Goal: Task Accomplishment & Management: Manage account settings

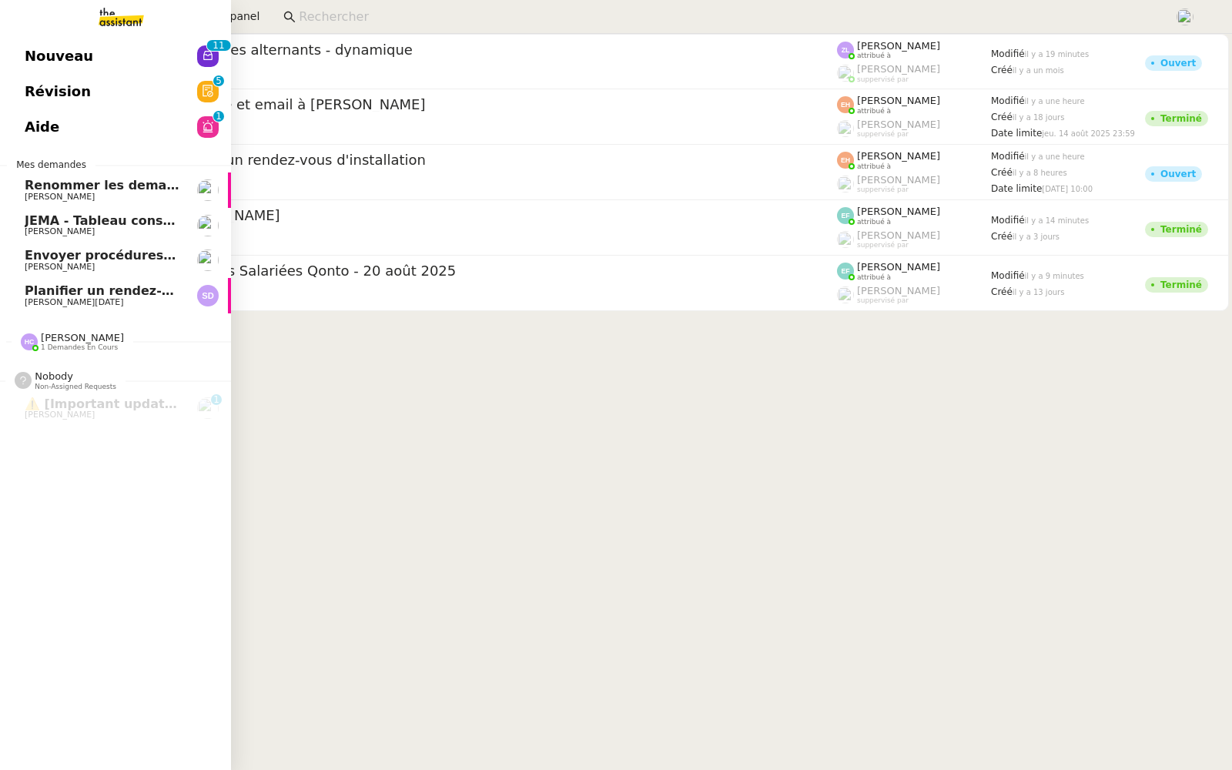
click at [43, 59] on span "Nouveau" at bounding box center [59, 56] width 69 height 23
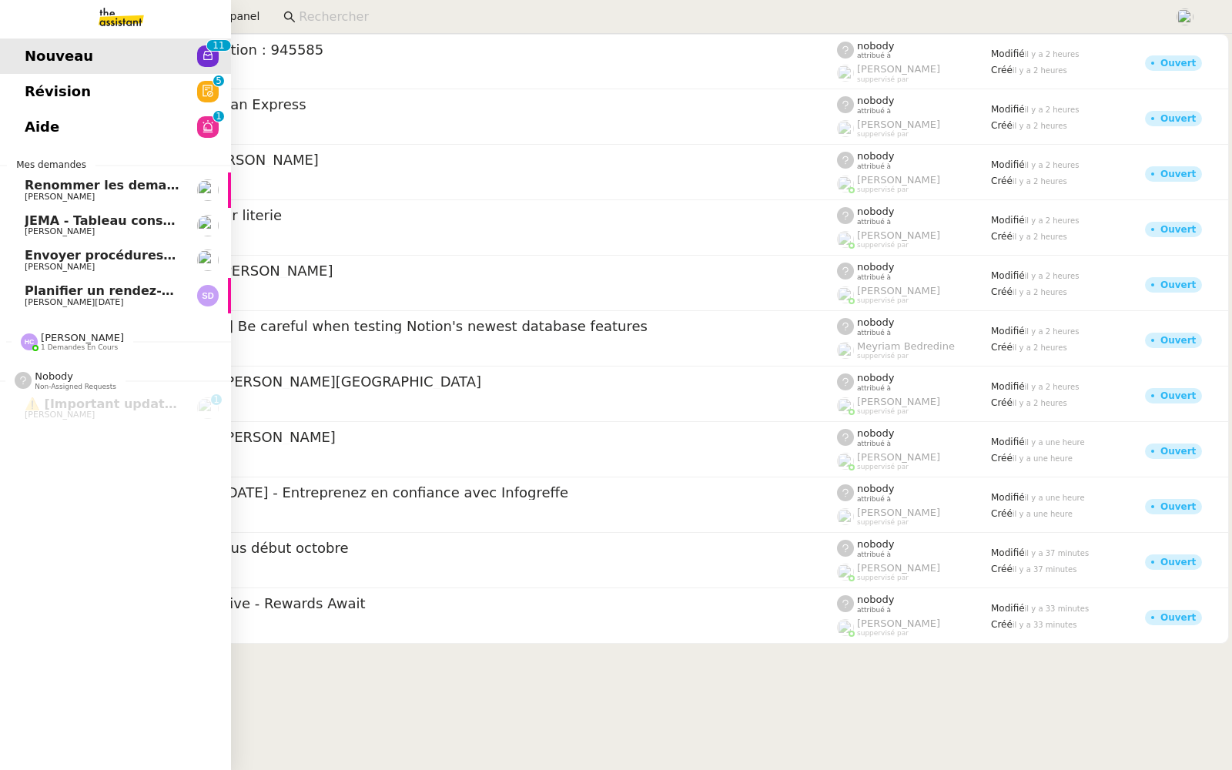
click at [38, 89] on span "Révision" at bounding box center [58, 91] width 66 height 23
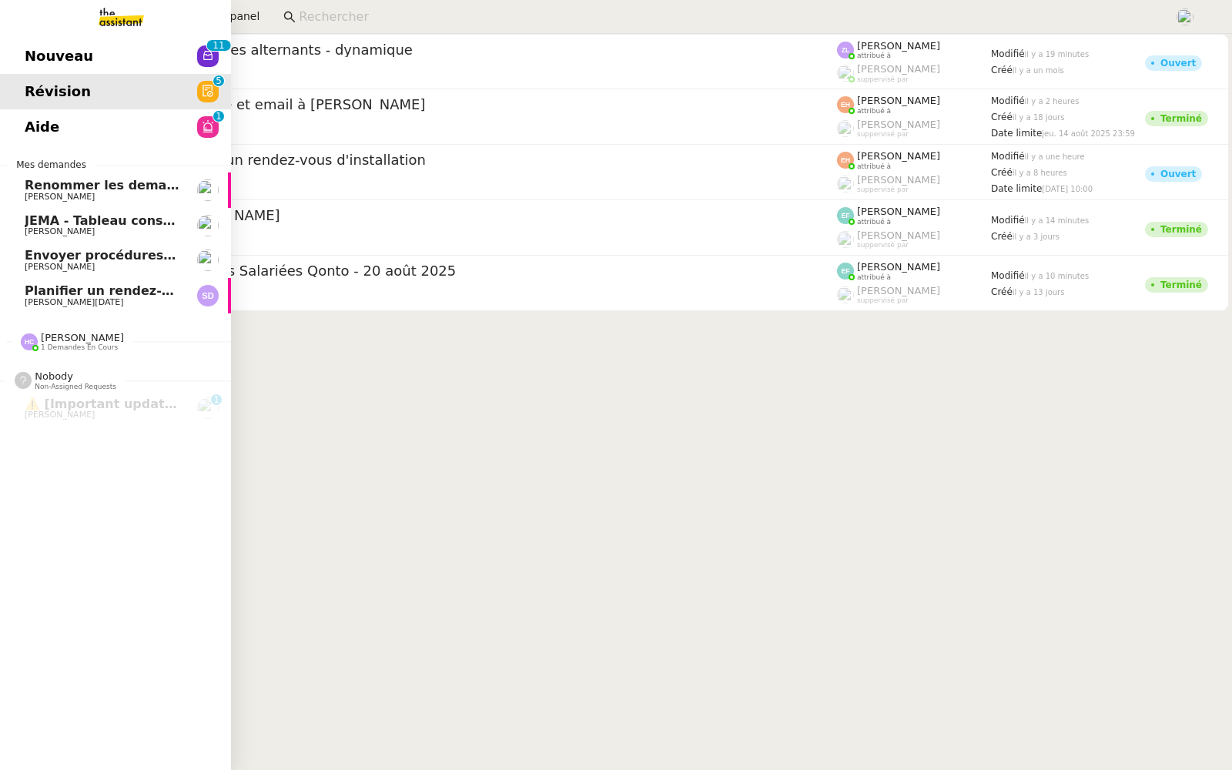
click at [34, 116] on span "Aide" at bounding box center [42, 127] width 35 height 23
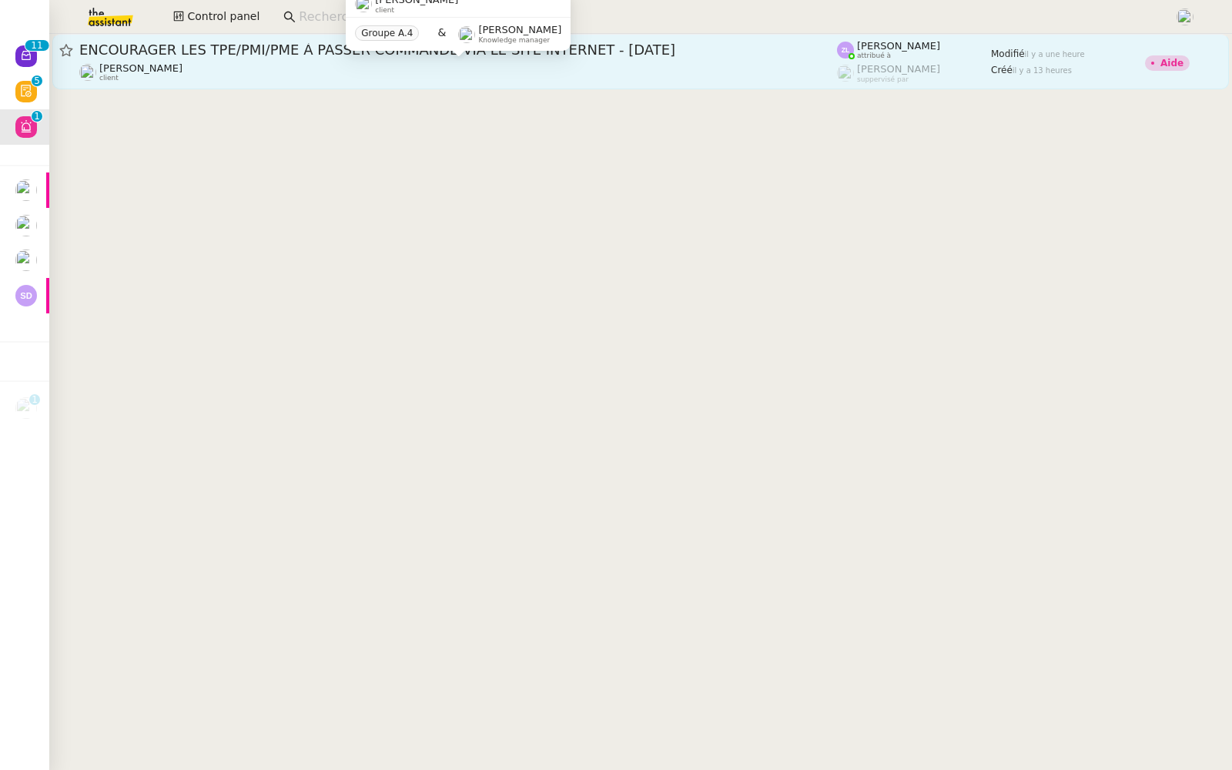
click at [308, 52] on span "ENCOURAGER LES TPE/PMI/PME À PASSER COMMANDE VIA LE SITE INTERNET - [DATE]" at bounding box center [458, 50] width 758 height 14
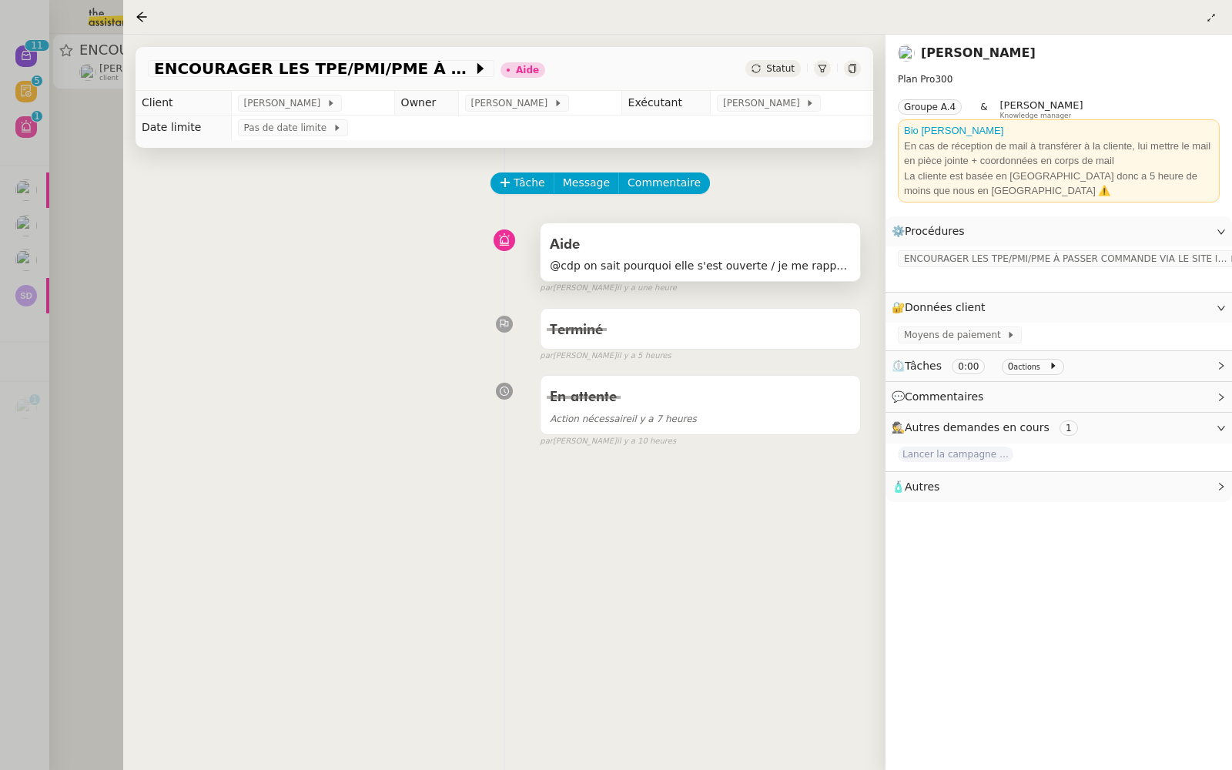
click at [756, 229] on div "Aide @cdp on sait pourquoi elle s'est ouverte / je me rappelle plus avec toutes…" at bounding box center [701, 252] width 320 height 58
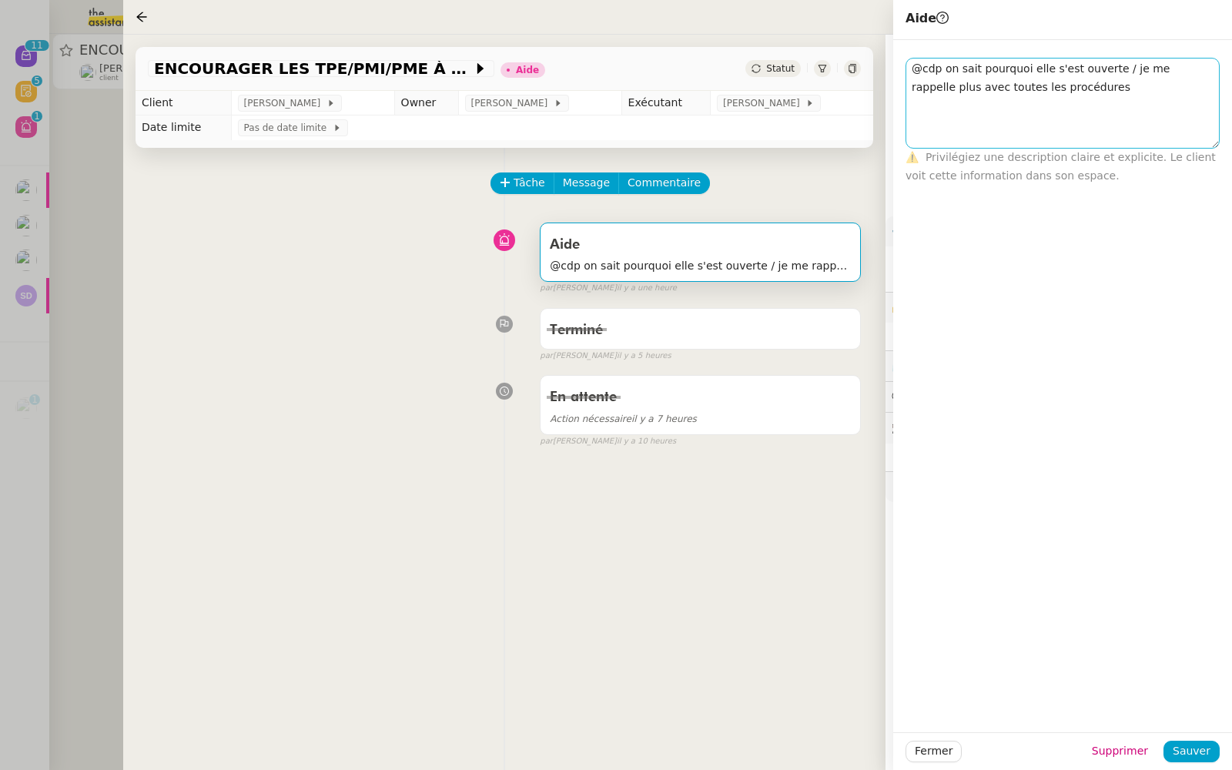
drag, startPoint x: 1215, startPoint y: 75, endPoint x: 1208, endPoint y: 195, distance: 120.3
click at [1208, 149] on textarea "@cdp on sait pourquoi elle s'est ouverte / je me rappelle plus avec toutes les …" at bounding box center [1063, 103] width 314 height 91
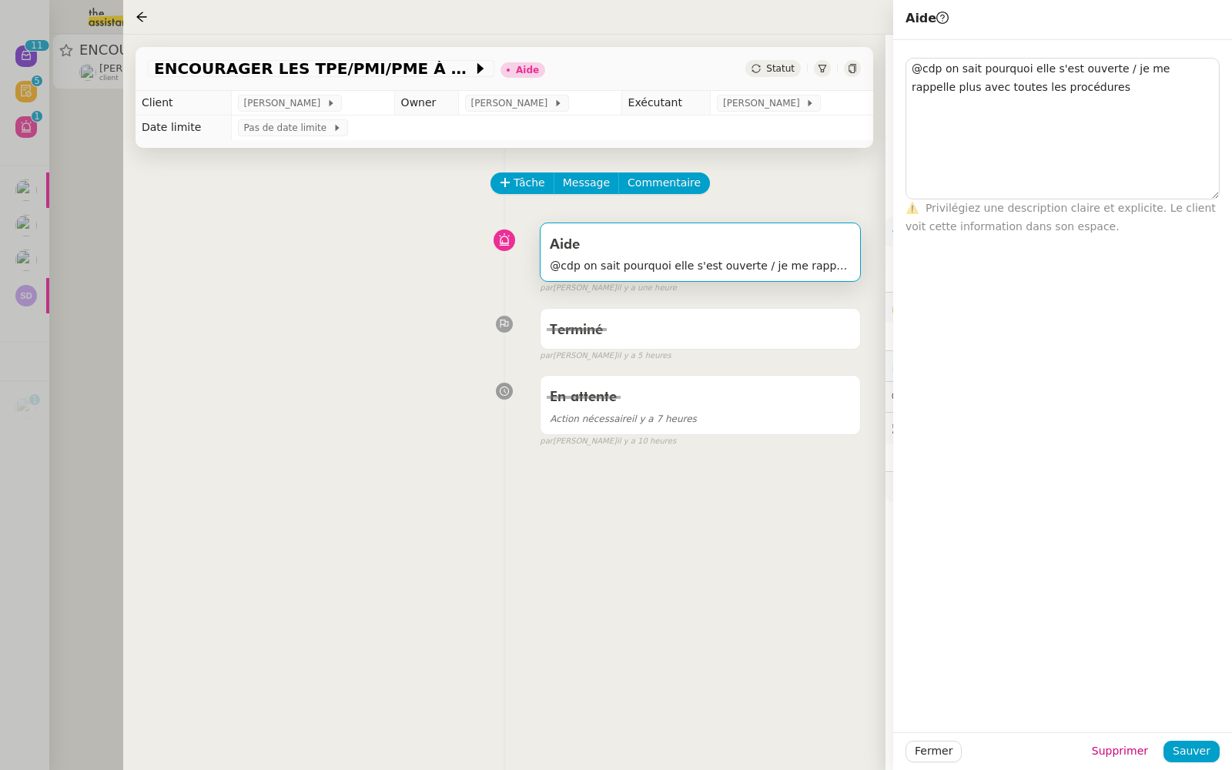
click at [344, 281] on div "Aide @cdp on sait pourquoi elle s'est ouverte / je me rappelle plus avec toutes…" at bounding box center [504, 255] width 713 height 79
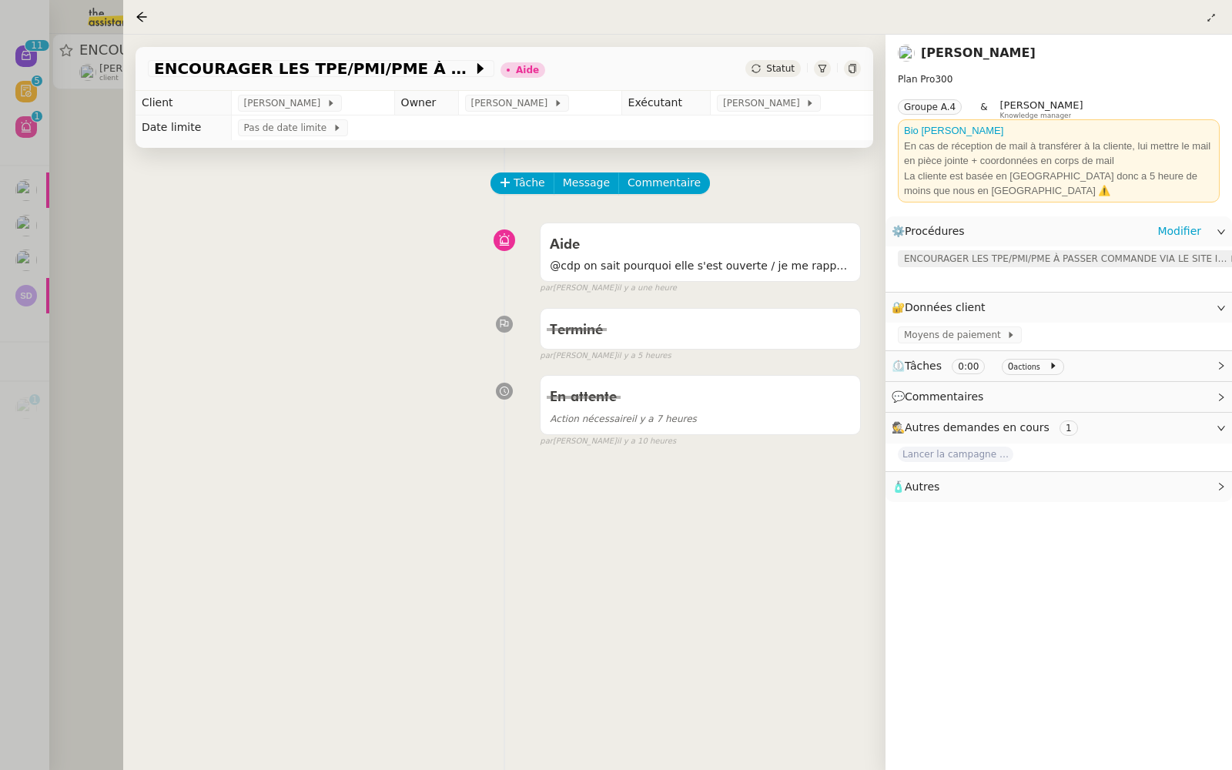
click at [1028, 255] on span "ENCOURAGER LES TPE/PMI/PME À PASSER COMMANDE VIA LE SITE INTERNET" at bounding box center [1066, 258] width 325 height 15
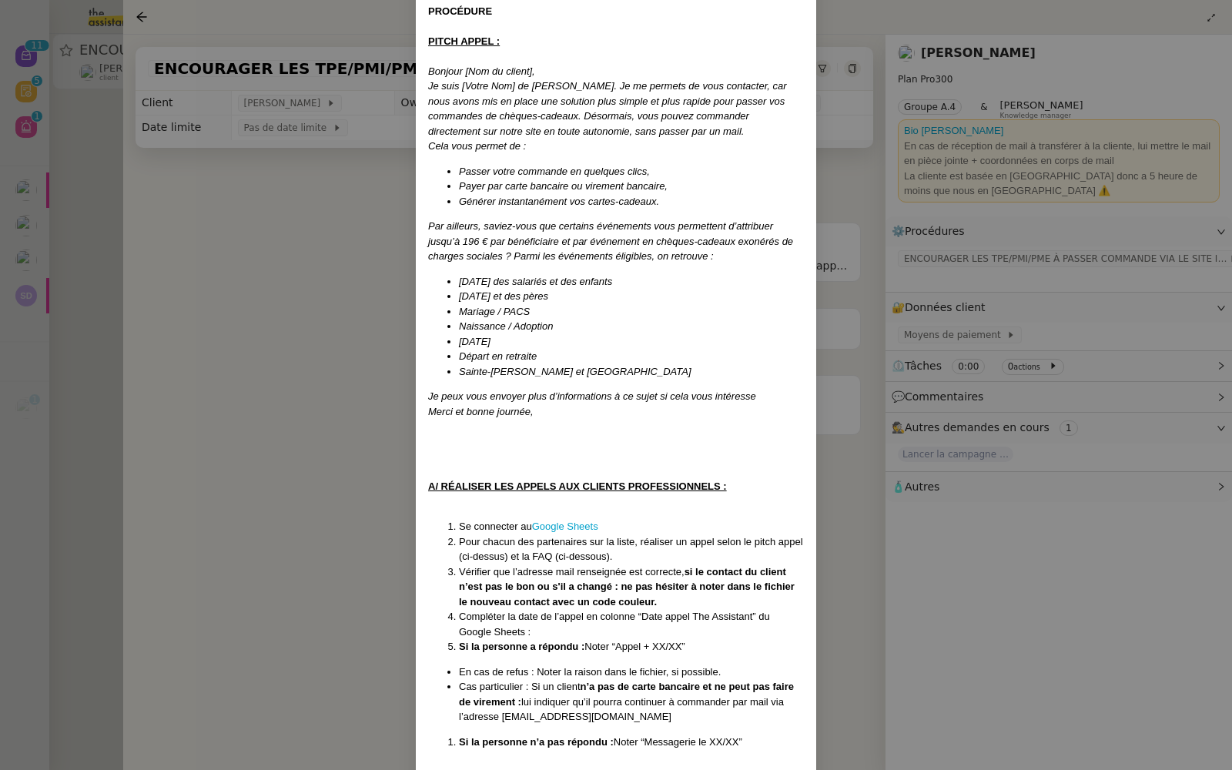
scroll to position [350, 0]
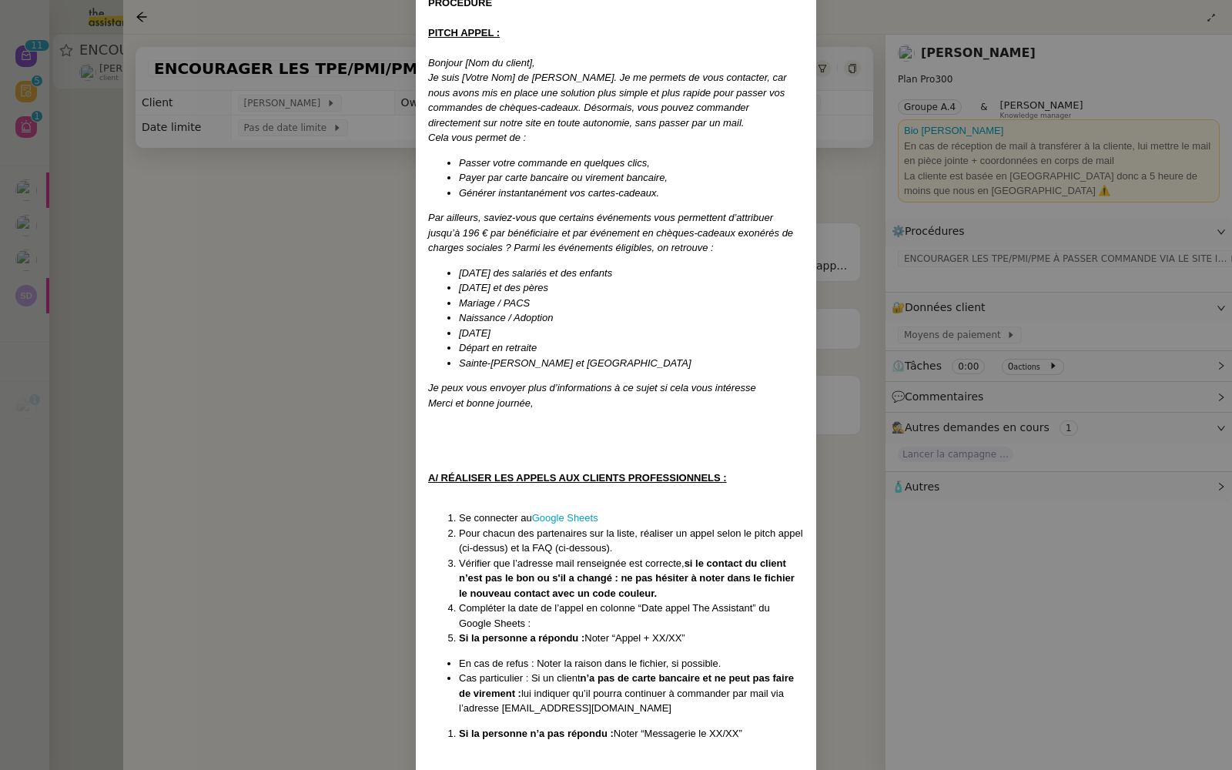
click at [232, 424] on nz-modal-container "Créée le : [DATE] Modifiée le 12/02 et le 17/03 et le 08/04 Contexte : L'object…" at bounding box center [616, 385] width 1232 height 770
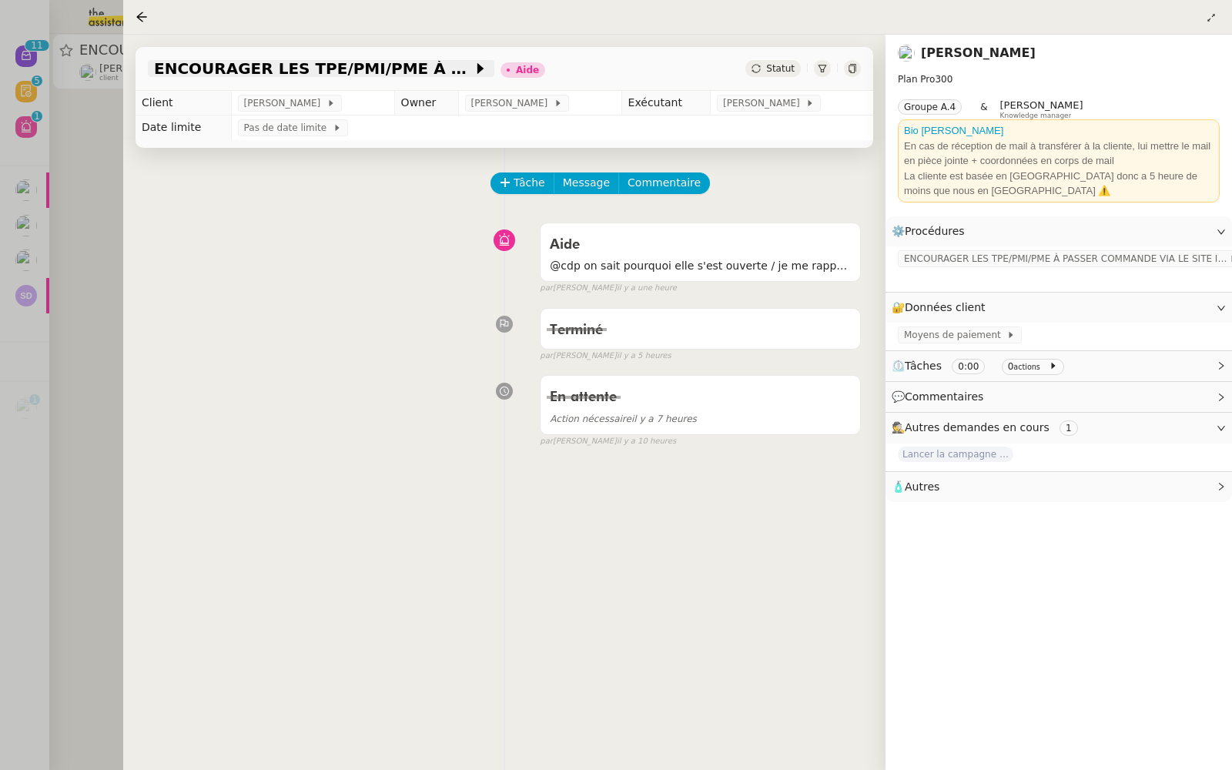
click at [360, 69] on span "ENCOURAGER LES TPE/PMI/PME À PASSER COMMANDE VIA LE SITE INTERNET - [DATE]" at bounding box center [313, 68] width 319 height 15
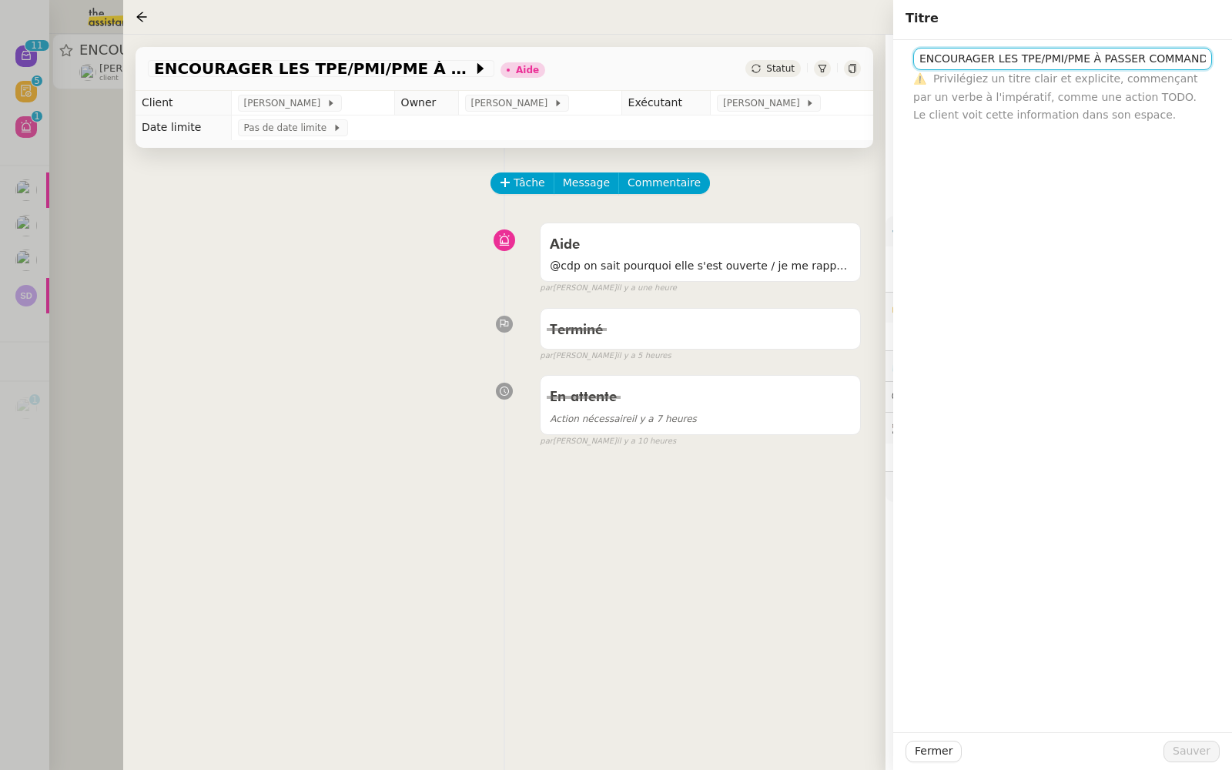
drag, startPoint x: 1207, startPoint y: 61, endPoint x: 875, endPoint y: 58, distance: 332.7
click at [875, 58] on app-ticket "ENCOURAGER LES TPE/PMI/PME À PASSER COMMANDE VIA LE SITE INTERNET - [DATE] Aide…" at bounding box center [677, 402] width 1109 height 735
click at [98, 162] on div at bounding box center [616, 385] width 1232 height 770
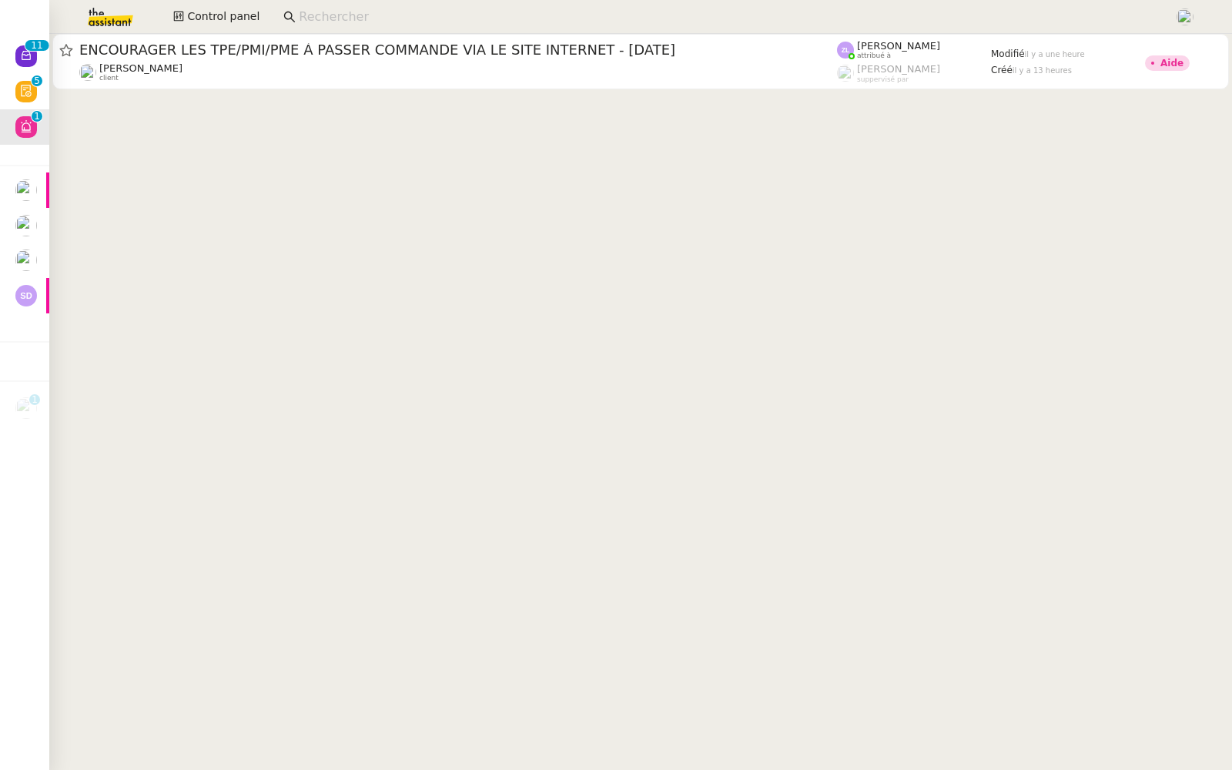
click at [90, 5] on img at bounding box center [98, 17] width 119 height 34
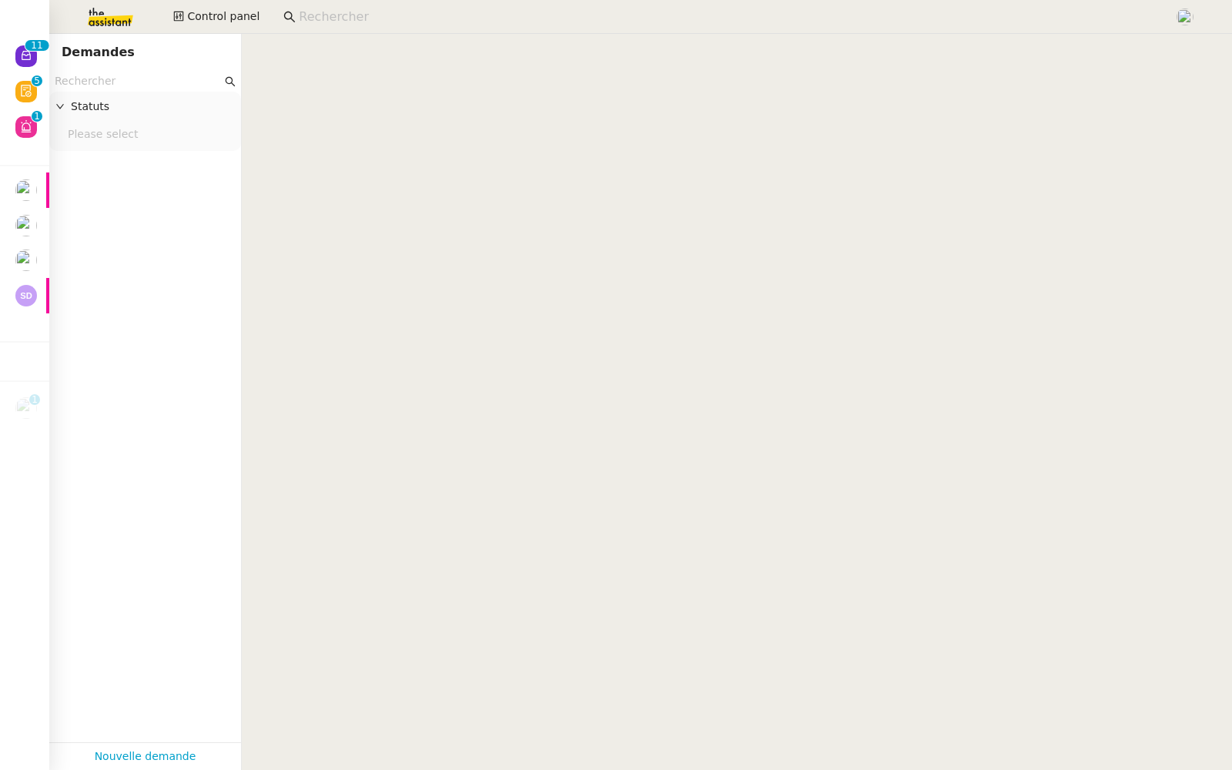
click at [86, 82] on input "text" at bounding box center [138, 81] width 167 height 18
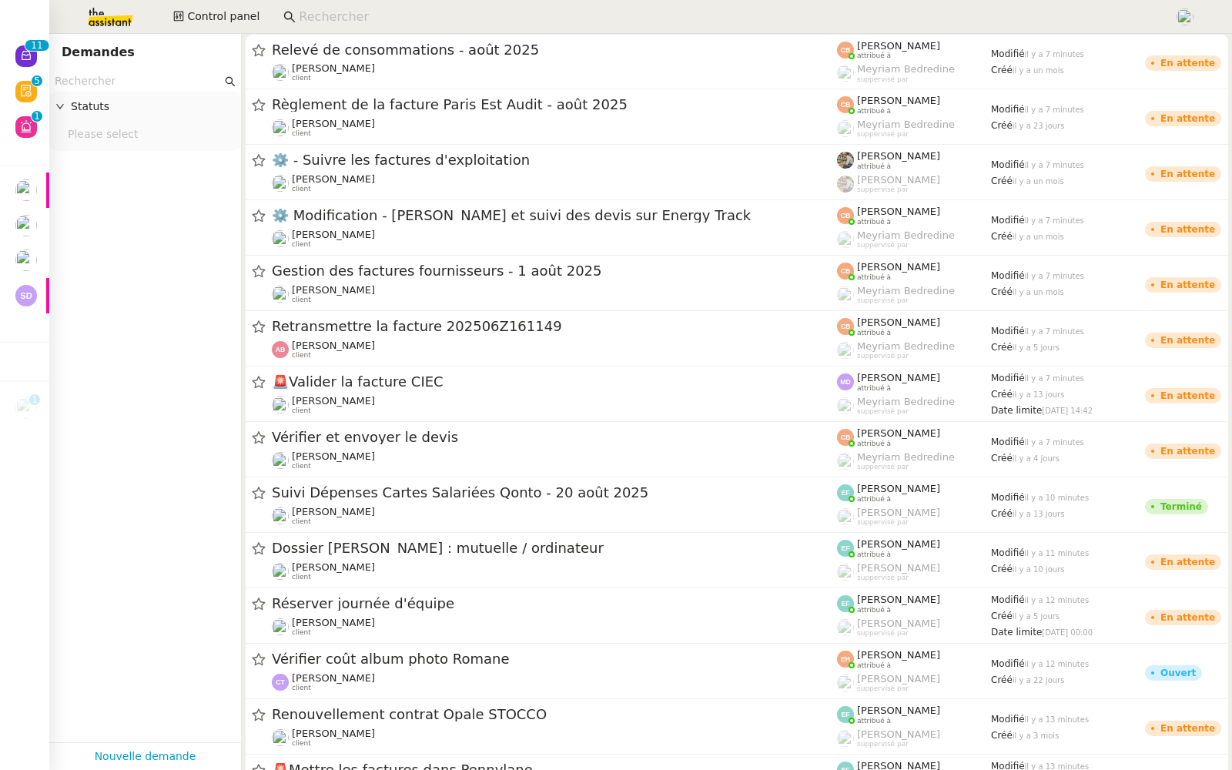
paste input "ENCOURAGER LES TPE/PMI/PME À PASSER COMMANDE VIA LE SITE INTERNET - [DATE]"
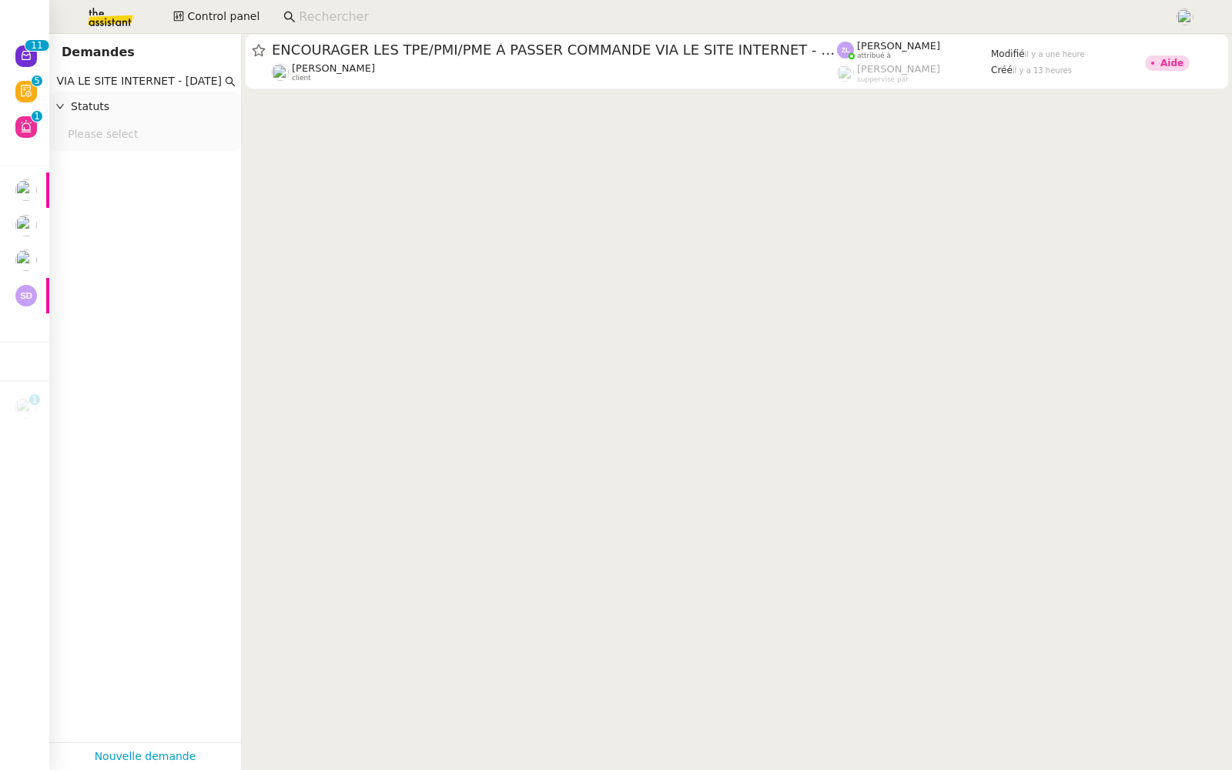
drag, startPoint x: 122, startPoint y: 85, endPoint x: 535, endPoint y: 163, distance: 420.9
click at [535, 163] on nz-layout "Demandes ENCOURAGER LES TPE/PMI/PME À PASSER COMMANDE VIA LE SITE INTERNET - [D…" at bounding box center [640, 402] width 1183 height 736
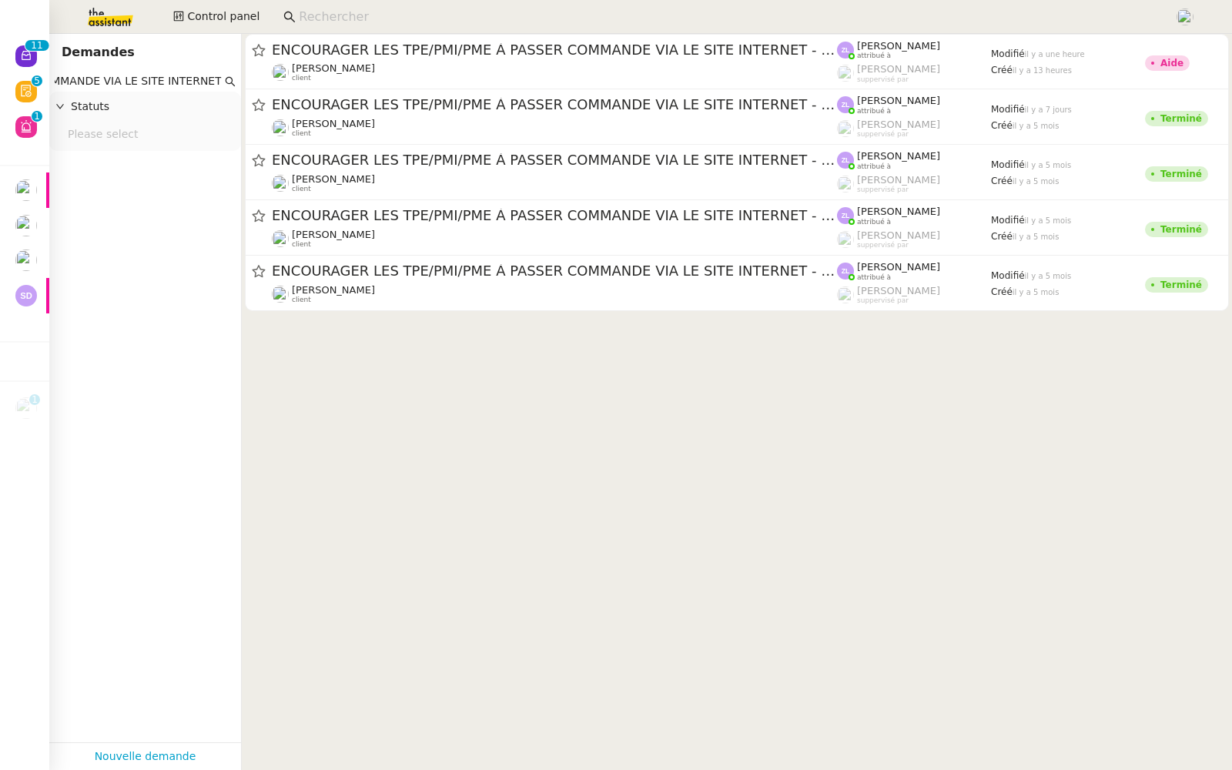
scroll to position [0, 235]
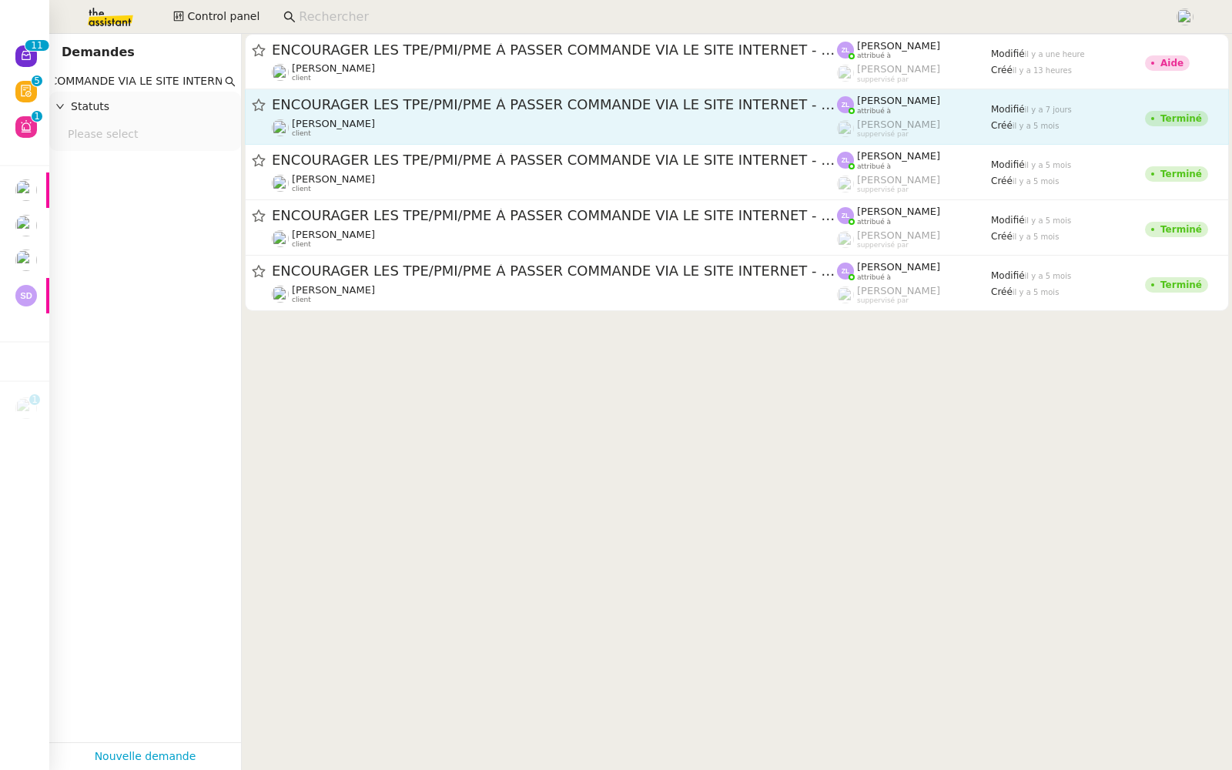
type input "ENCOURAGER LES TPE/PMI/PME À PASSER COMMANDE VIA LE SITE INTERNET"
click at [887, 109] on span "attribué à" at bounding box center [874, 111] width 34 height 8
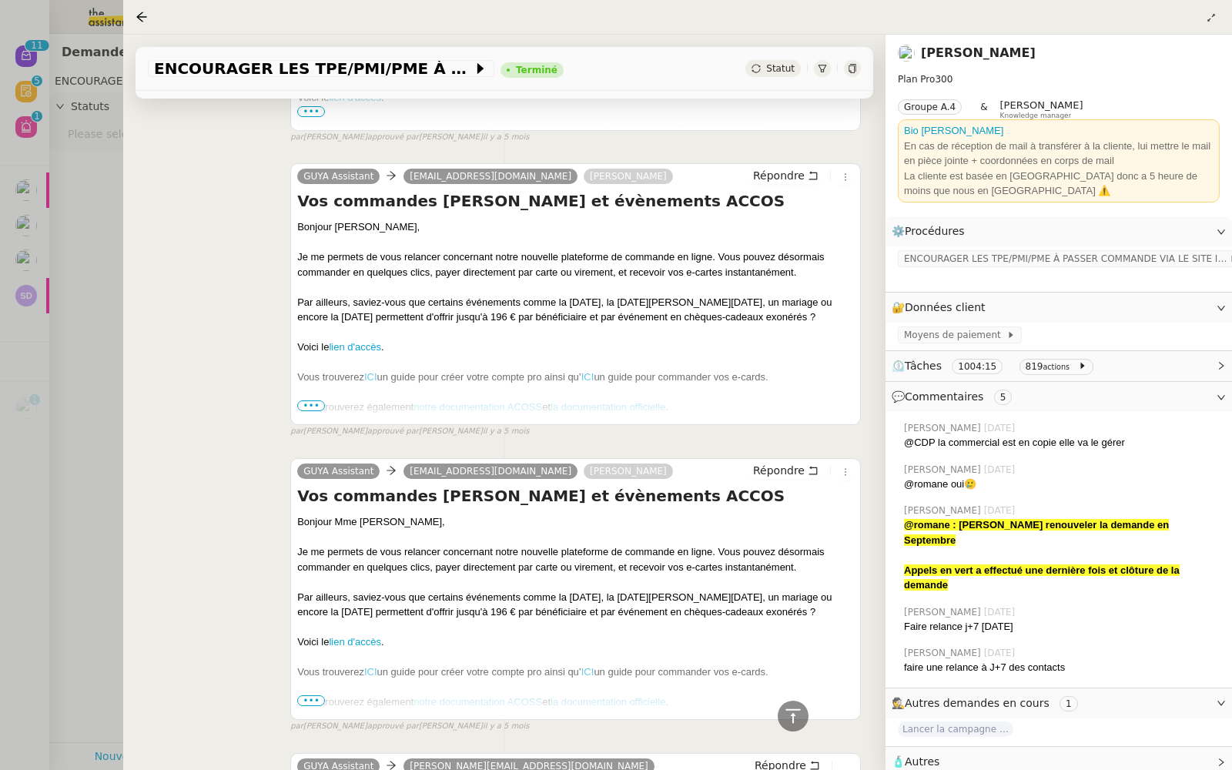
scroll to position [30380, 0]
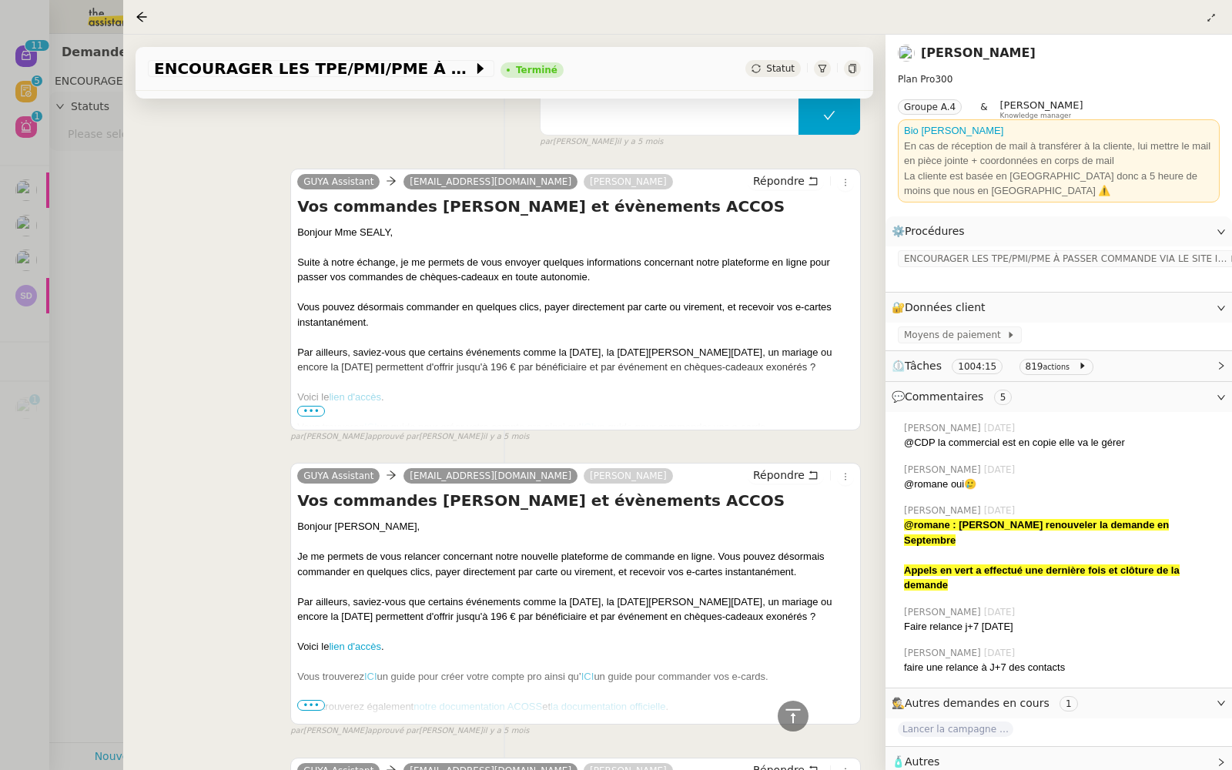
click at [213, 449] on div "GUYA Assistant [EMAIL_ADDRESS][DOMAIN_NAME] [PERSON_NAME] commandes [PERSON_NAM…" at bounding box center [504, 593] width 713 height 289
click at [62, 185] on div at bounding box center [616, 385] width 1232 height 770
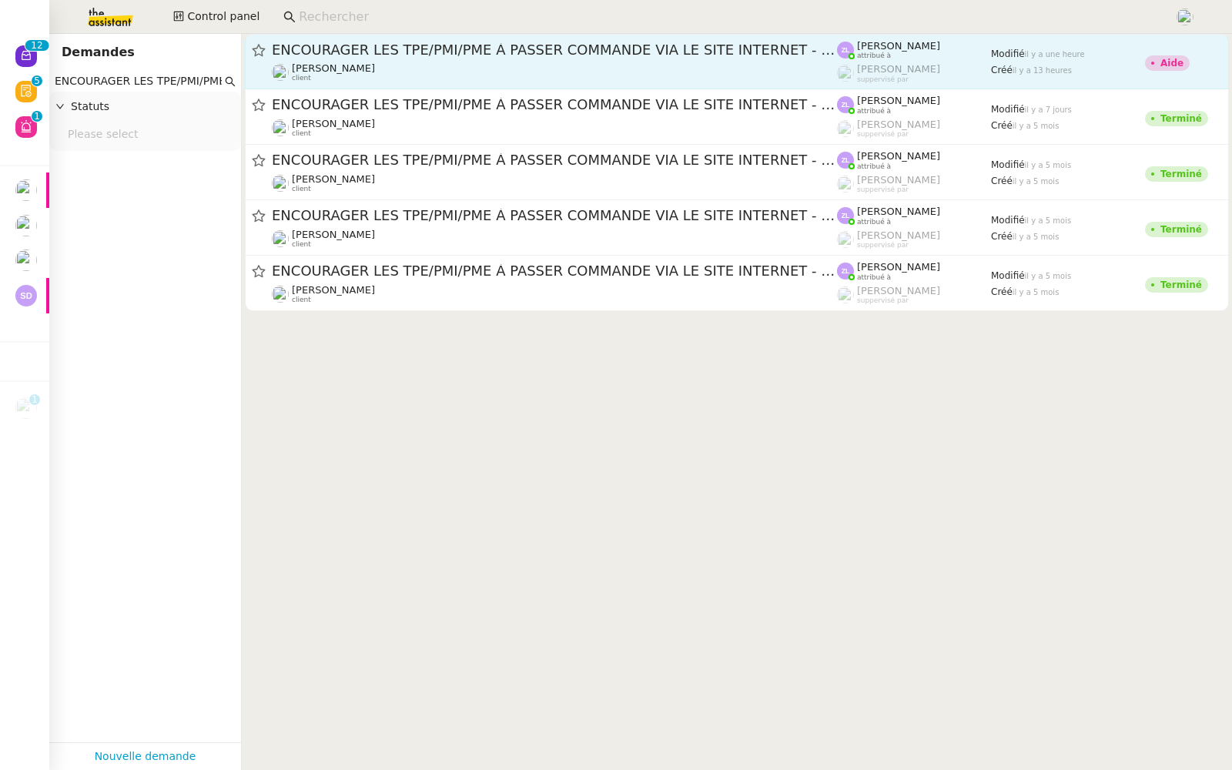
click at [793, 49] on span "ENCOURAGER LES TPE/PMI/PME À PASSER COMMANDE VIA LE SITE INTERNET - [DATE]" at bounding box center [554, 50] width 565 height 14
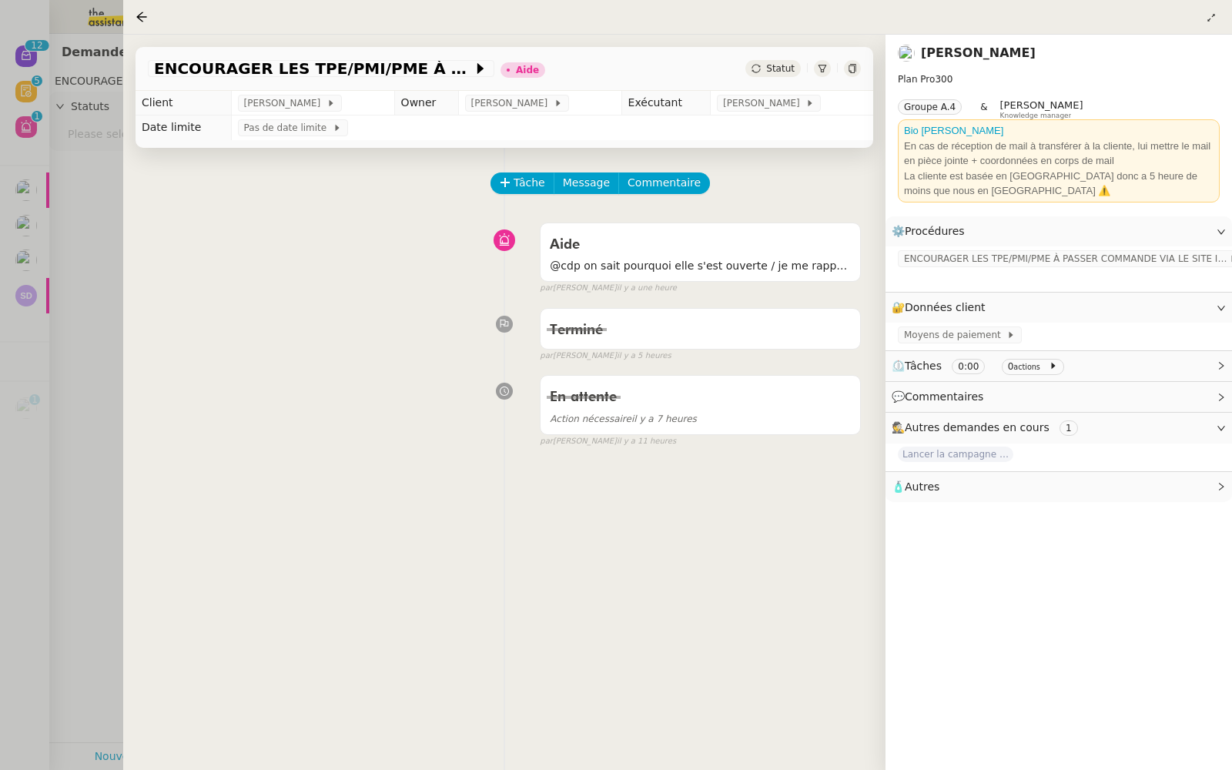
click at [959, 55] on link "[PERSON_NAME]" at bounding box center [978, 52] width 115 height 15
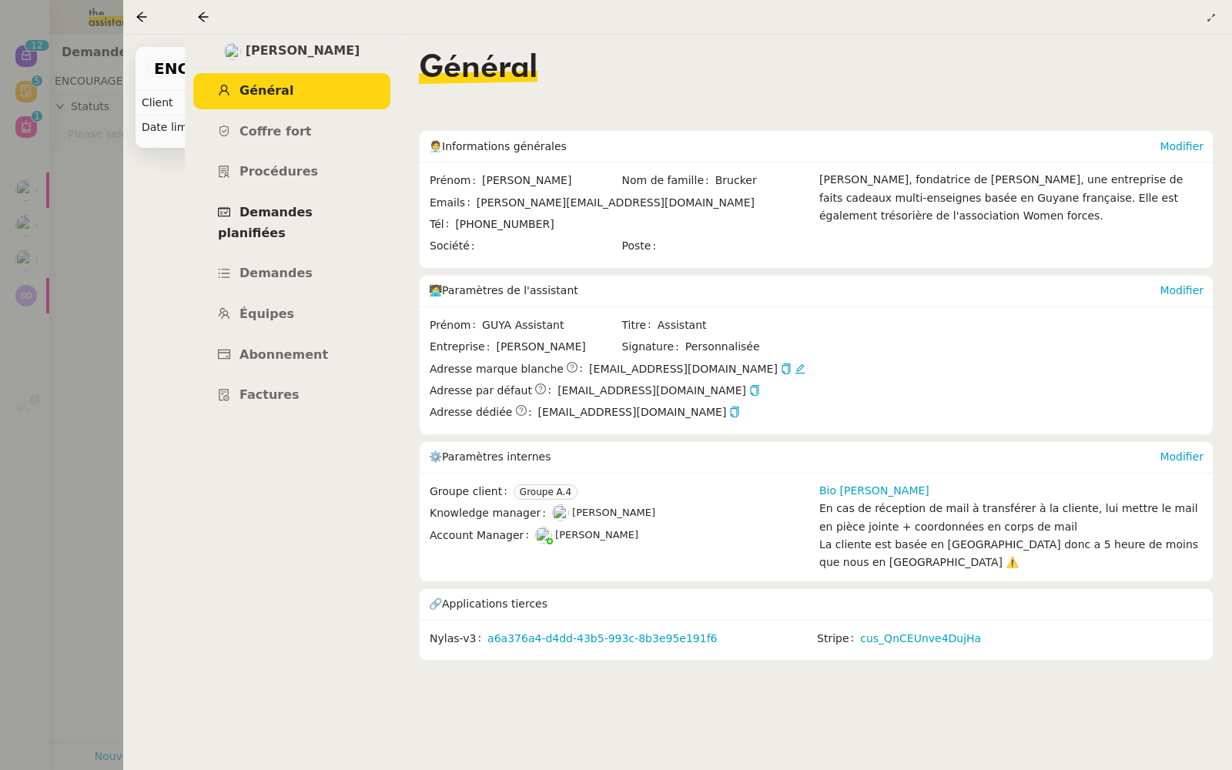
click at [280, 209] on span "Demandes planifiées" at bounding box center [265, 222] width 95 height 35
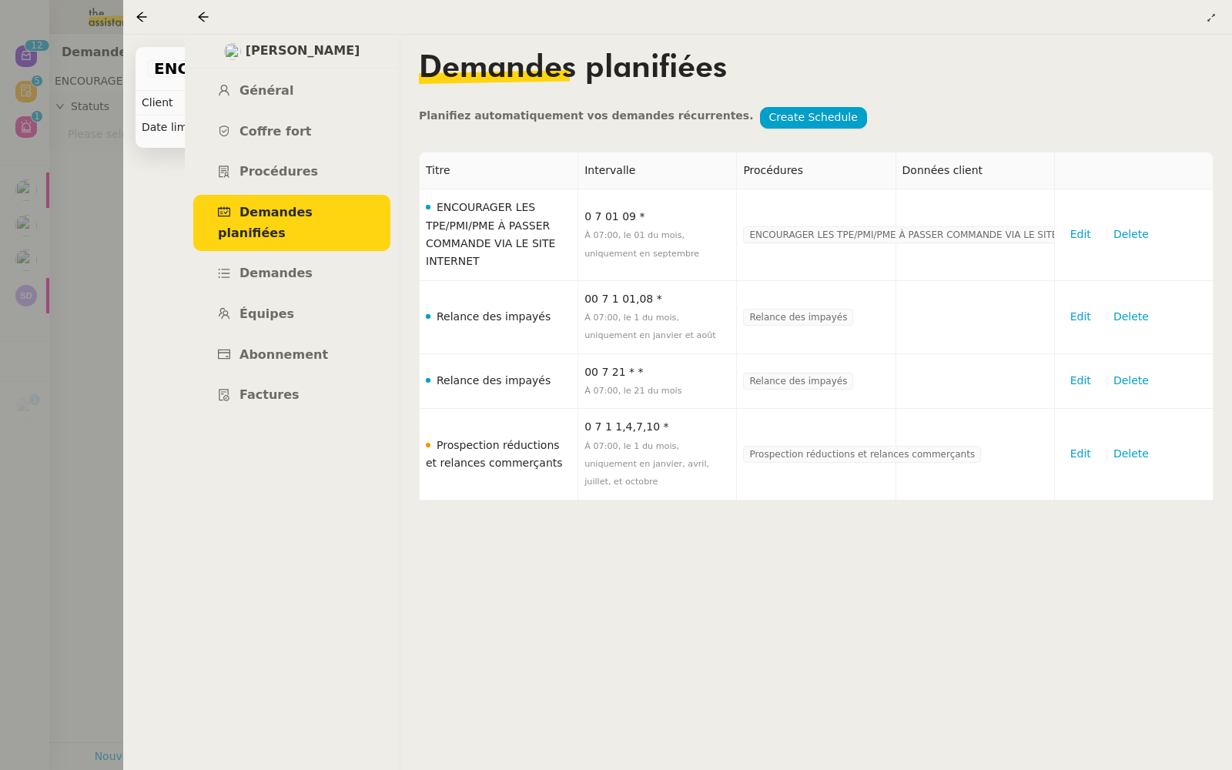
click at [1, 178] on div at bounding box center [616, 385] width 1232 height 770
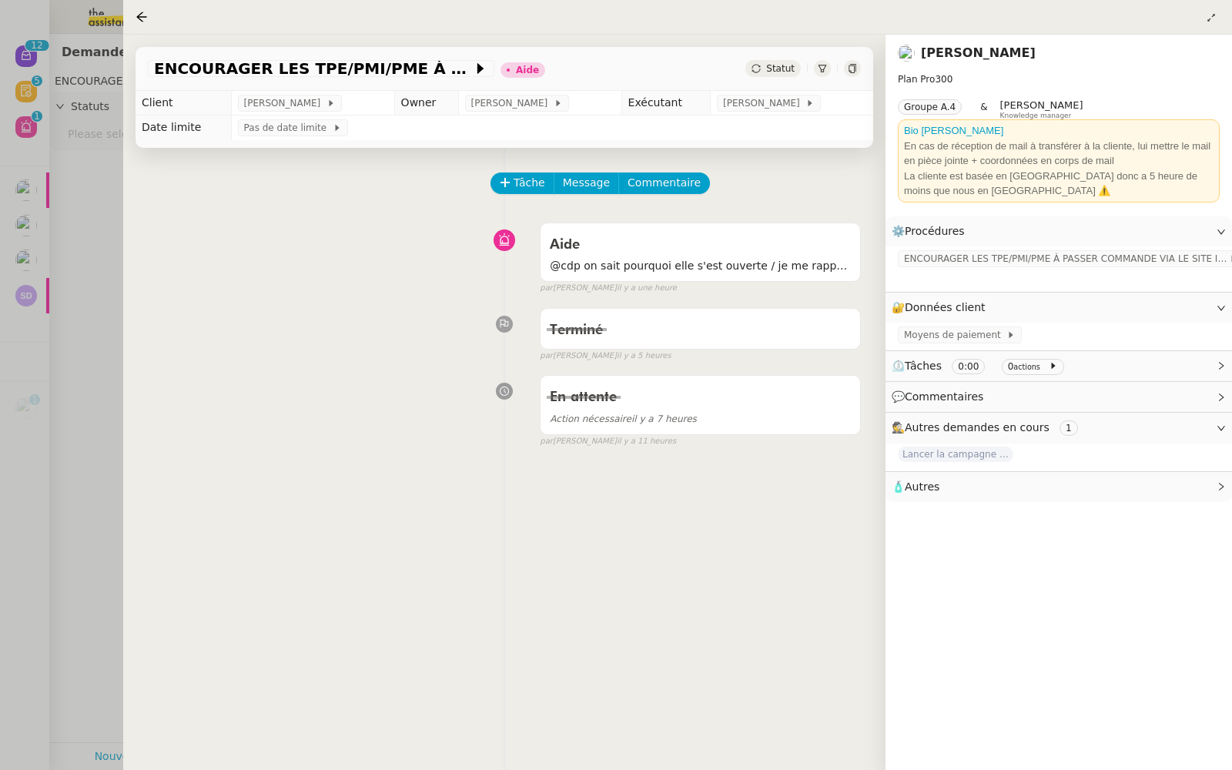
click at [35, 265] on div at bounding box center [616, 385] width 1232 height 770
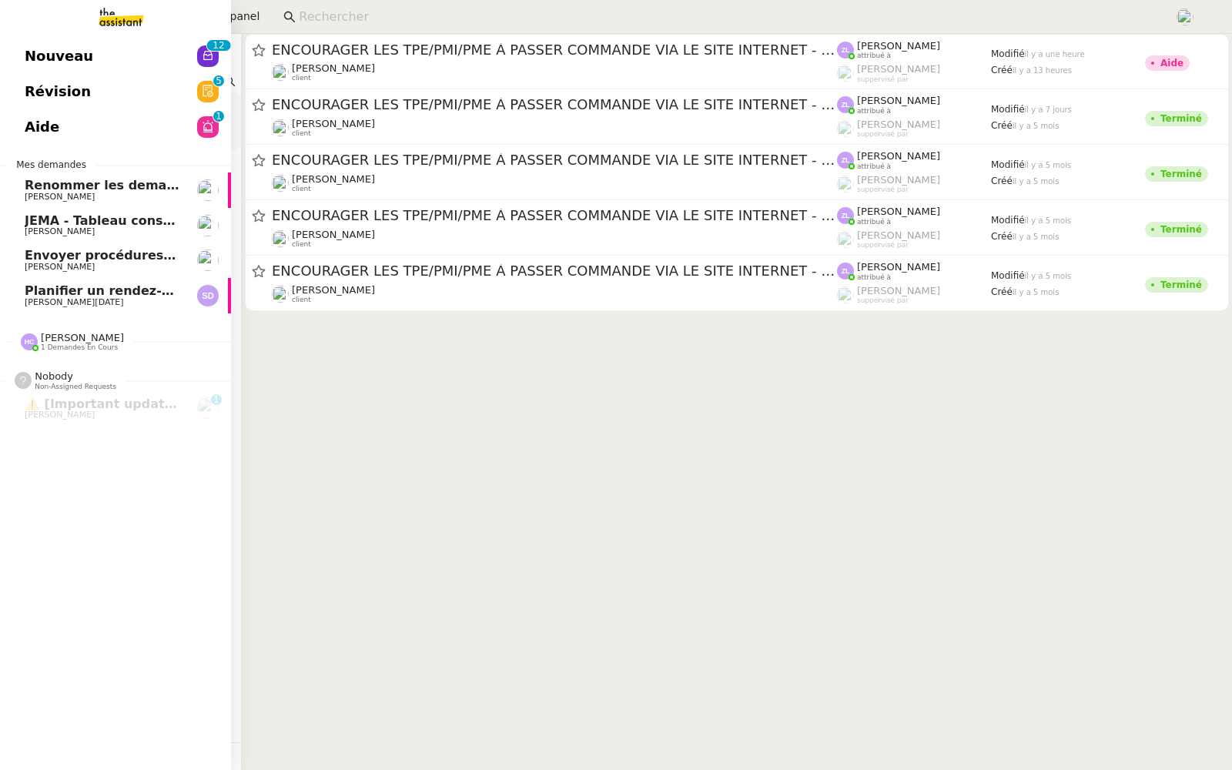
click at [19, 90] on link "Révision 0 1 2 3 4 5 6 7 8 9" at bounding box center [115, 91] width 231 height 35
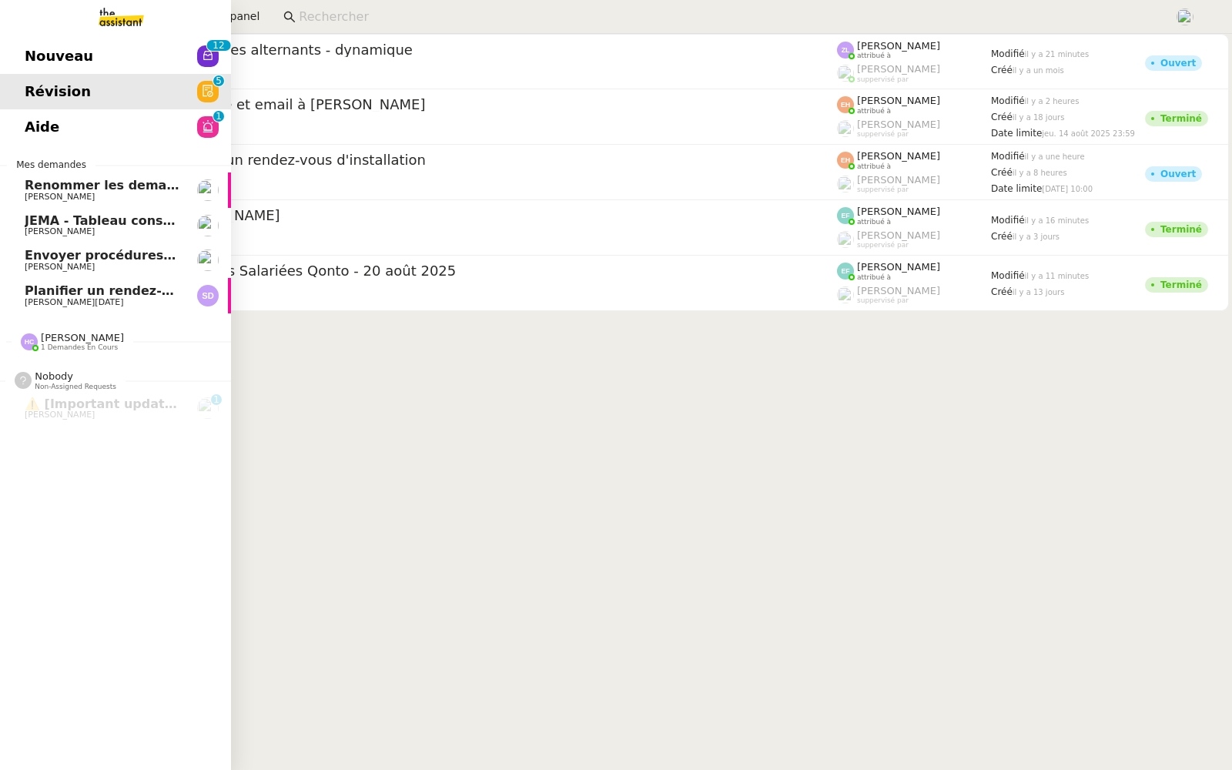
click at [28, 128] on span "Aide" at bounding box center [42, 127] width 35 height 23
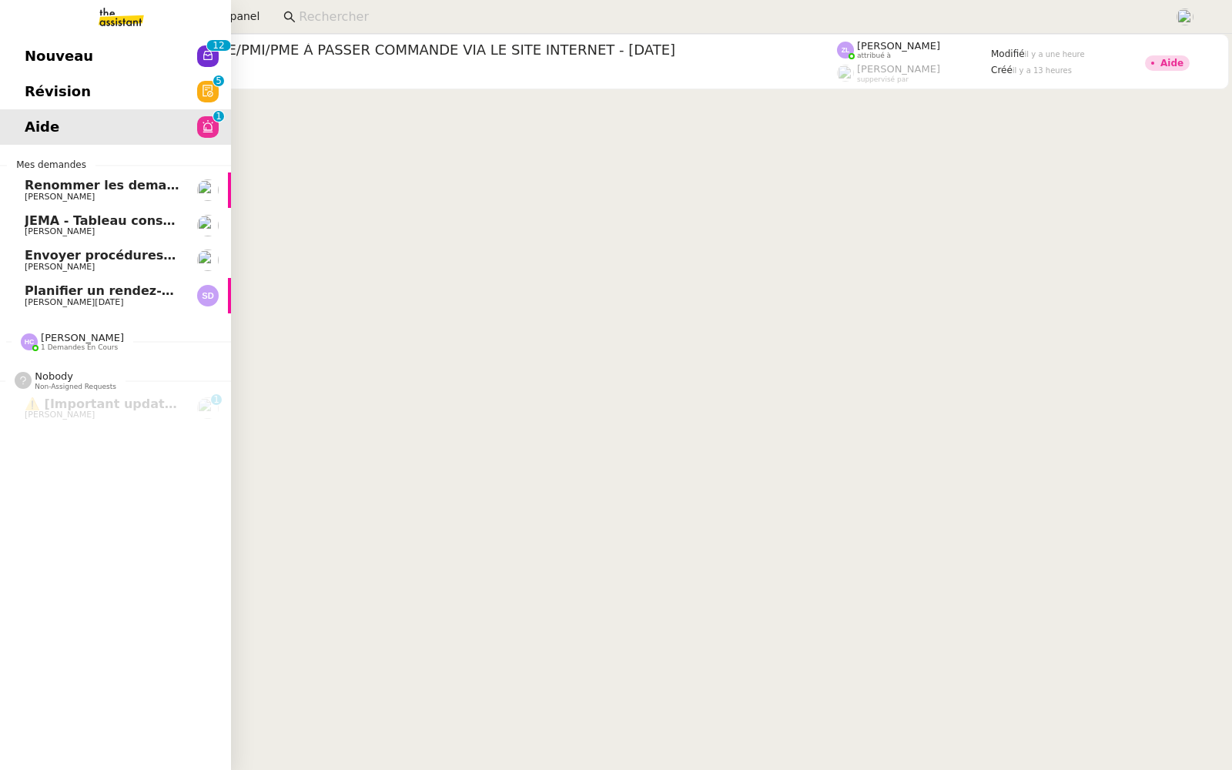
click at [32, 121] on span "Aide" at bounding box center [42, 127] width 35 height 23
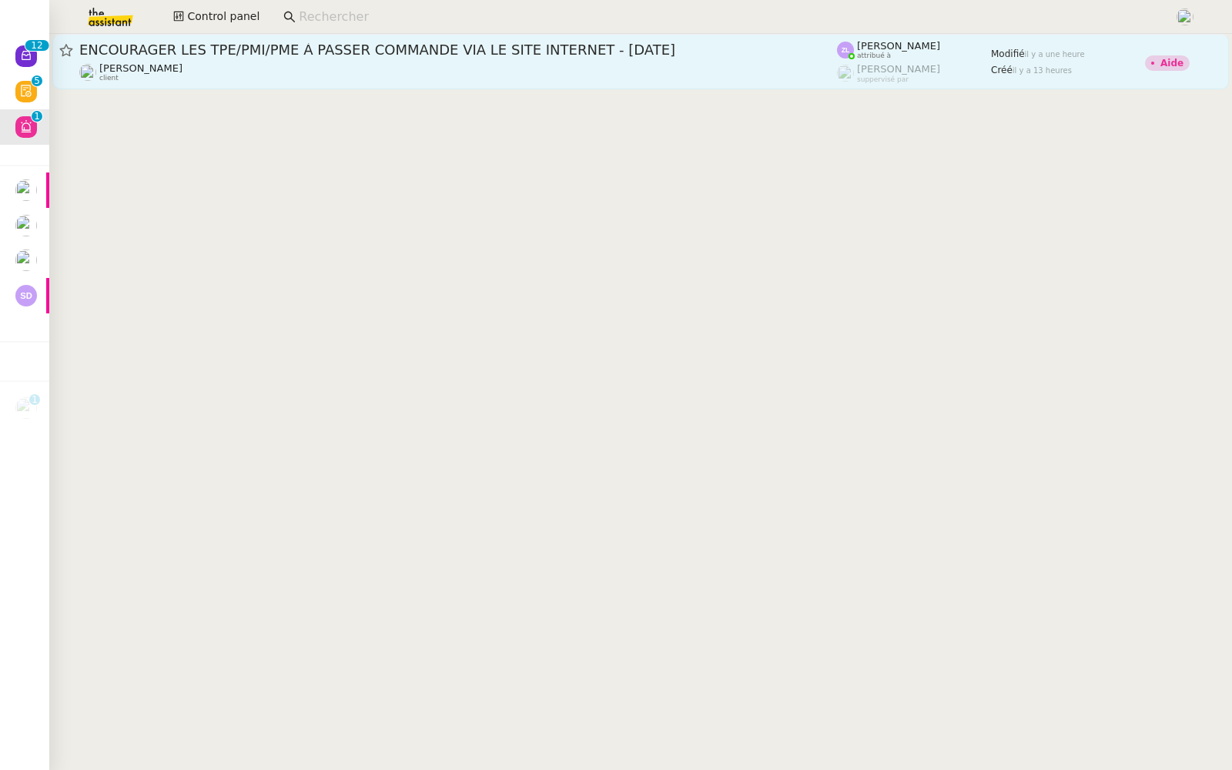
click at [420, 46] on span "ENCOURAGER LES TPE/PMI/PME À PASSER COMMANDE VIA LE SITE INTERNET - [DATE]" at bounding box center [458, 50] width 758 height 14
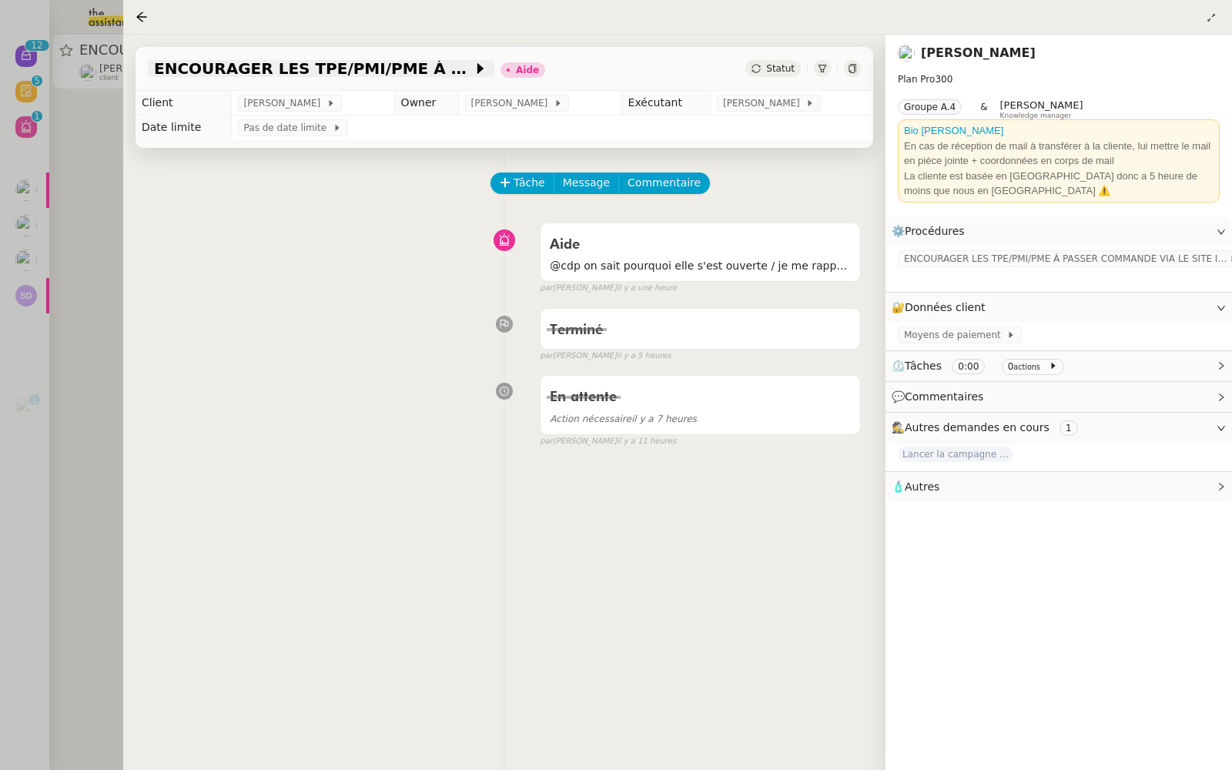
click at [422, 66] on span "ENCOURAGER LES TPE/PMI/PME À PASSER COMMANDE VIA LE SITE INTERNET - [DATE]" at bounding box center [313, 68] width 319 height 15
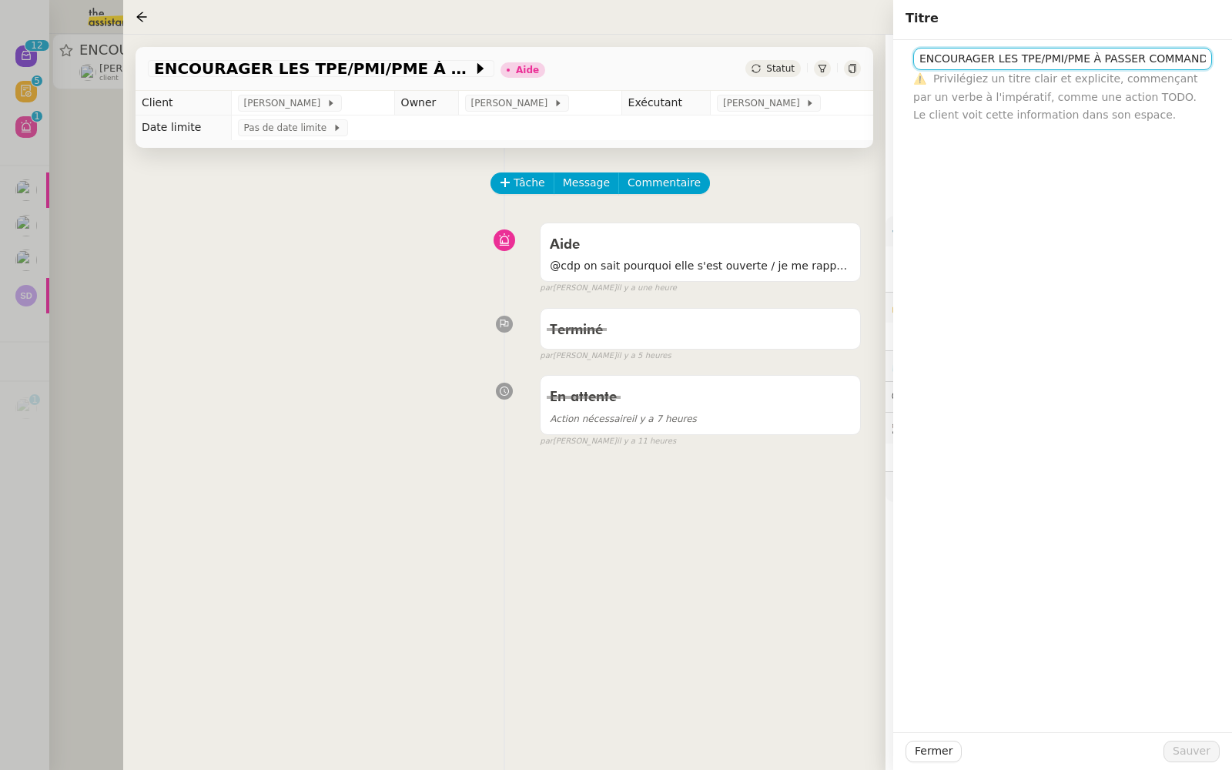
drag, startPoint x: 1115, startPoint y: 57, endPoint x: 768, endPoint y: 47, distance: 347.4
click at [768, 47] on app-ticket "ENCOURAGER LES TPE/PMI/PME À PASSER COMMANDE VIA LE SITE INTERNET - [DATE] Aide…" at bounding box center [677, 402] width 1109 height 735
click at [29, 132] on div at bounding box center [616, 385] width 1232 height 770
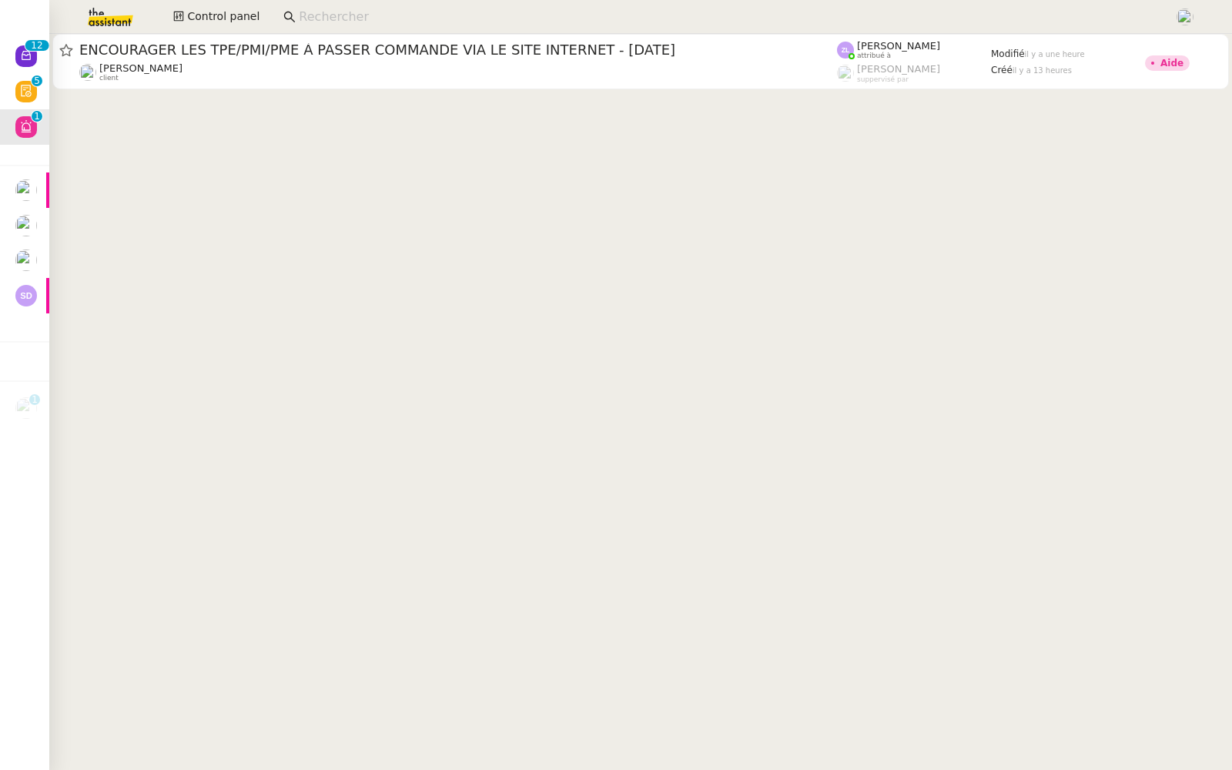
click at [102, 9] on img at bounding box center [98, 17] width 119 height 34
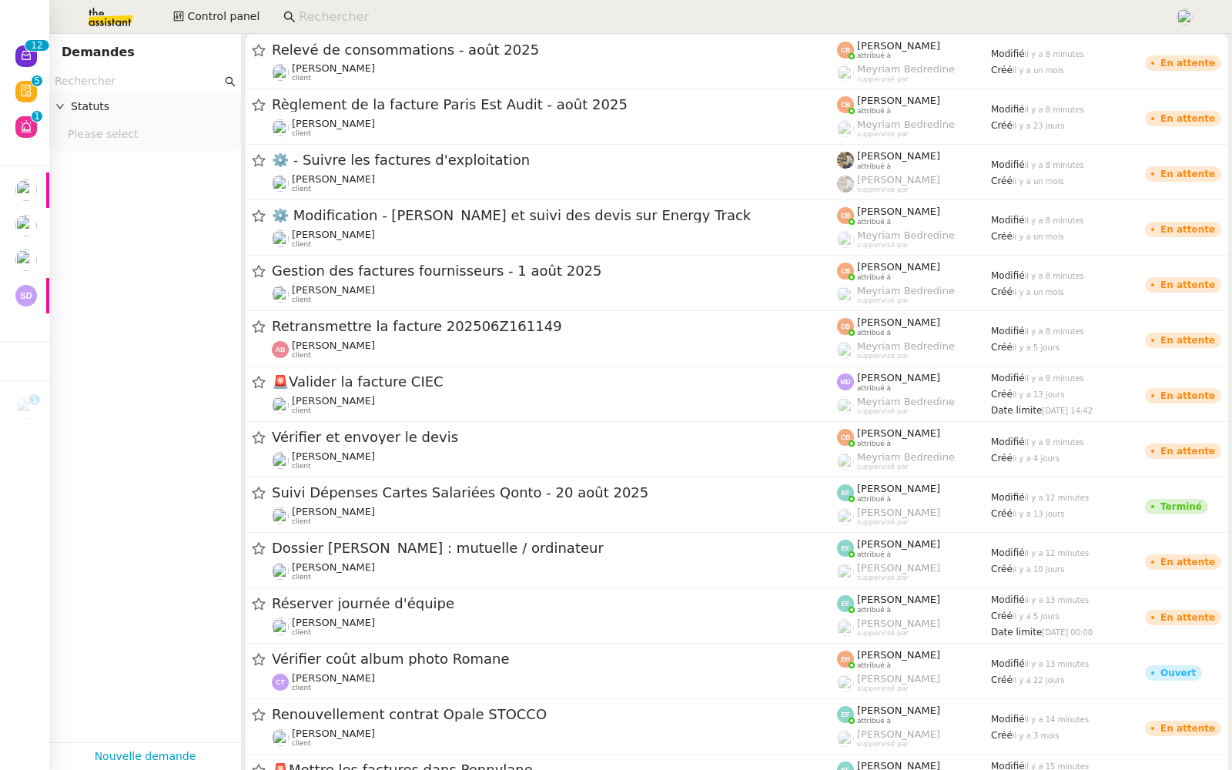
click at [102, 87] on input "text" at bounding box center [138, 81] width 167 height 18
paste input "ENCOURAGER LES TPE/PMI/PME À PASSER COMMANDE VIA LE SITE INTERNET"
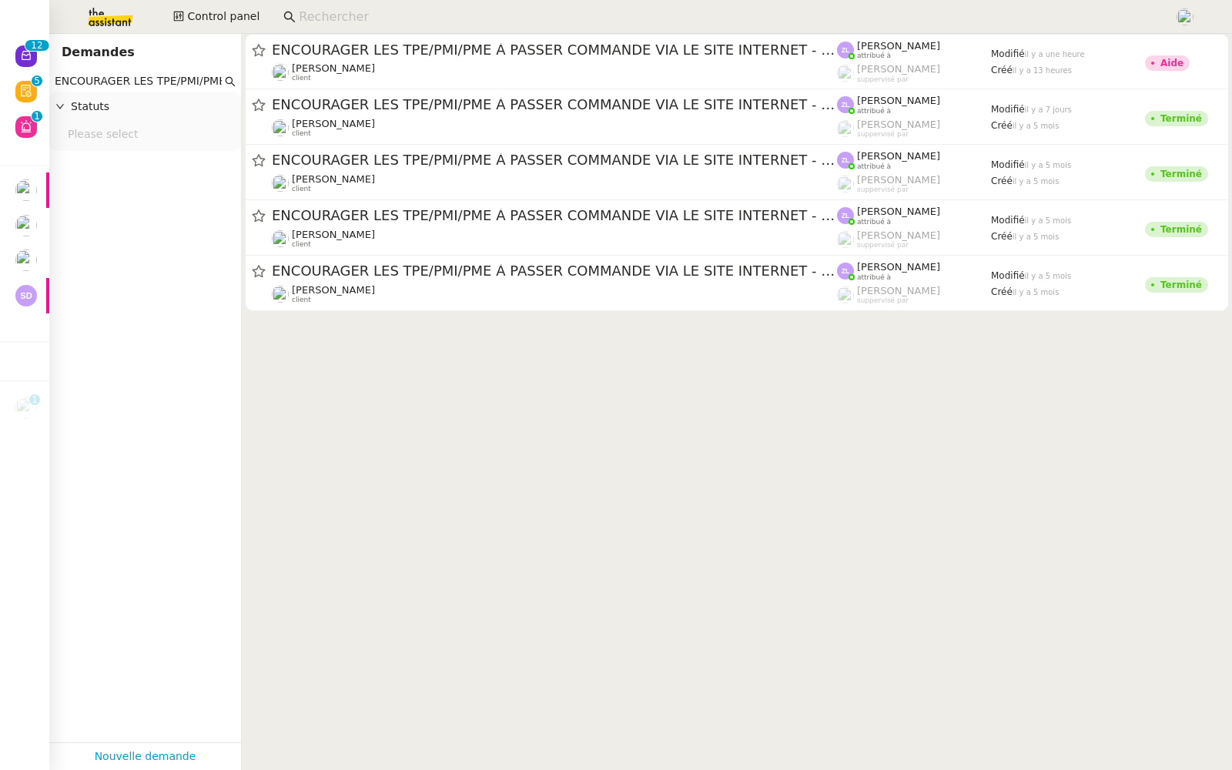
scroll to position [0, 235]
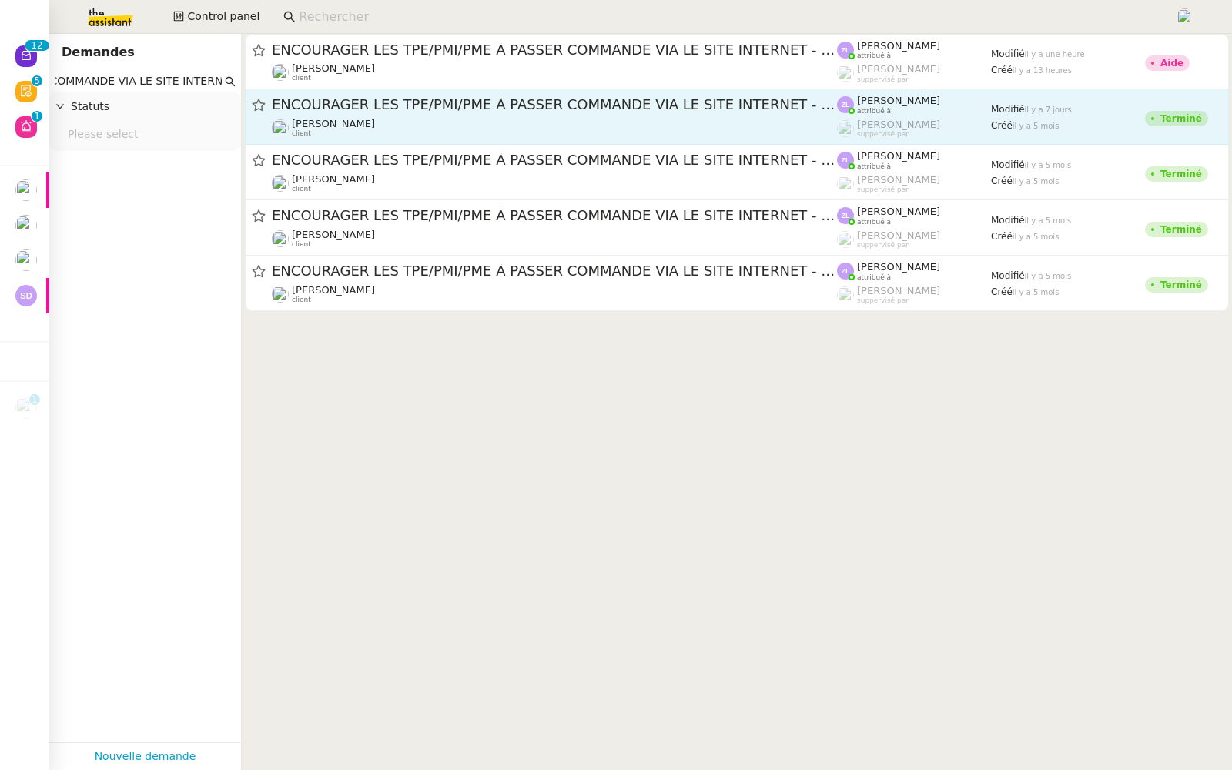
type input "ENCOURAGER LES TPE/PMI/PME À PASSER COMMANDE VIA LE SITE INTERNET"
click at [964, 99] on div "[PERSON_NAME] attribué à" at bounding box center [914, 105] width 154 height 20
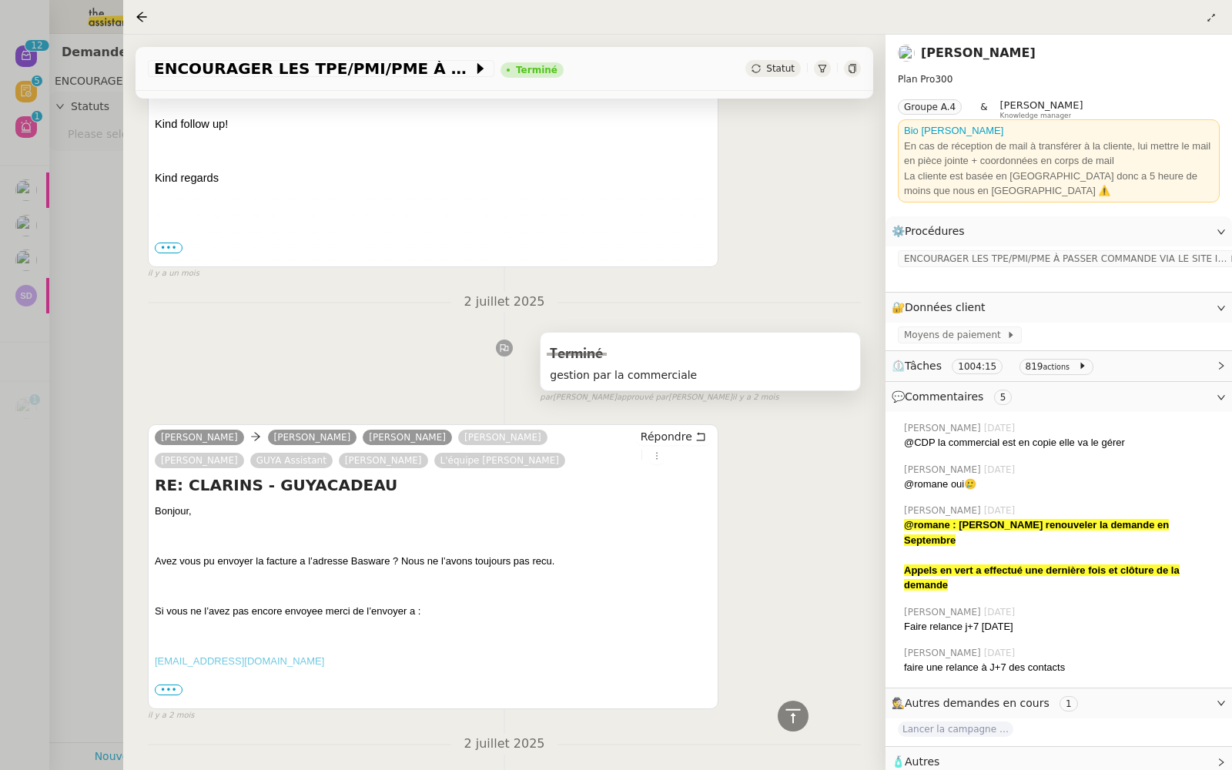
scroll to position [1766, 0]
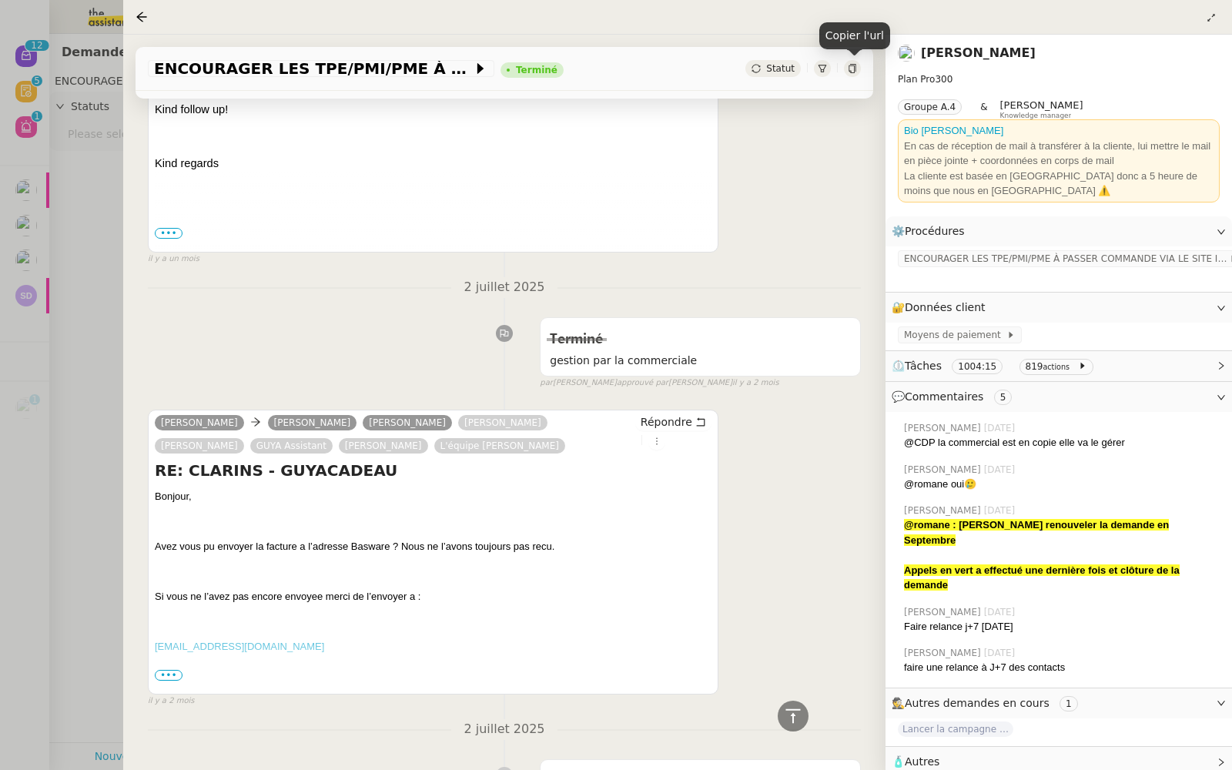
click at [852, 65] on icon at bounding box center [852, 68] width 7 height 9
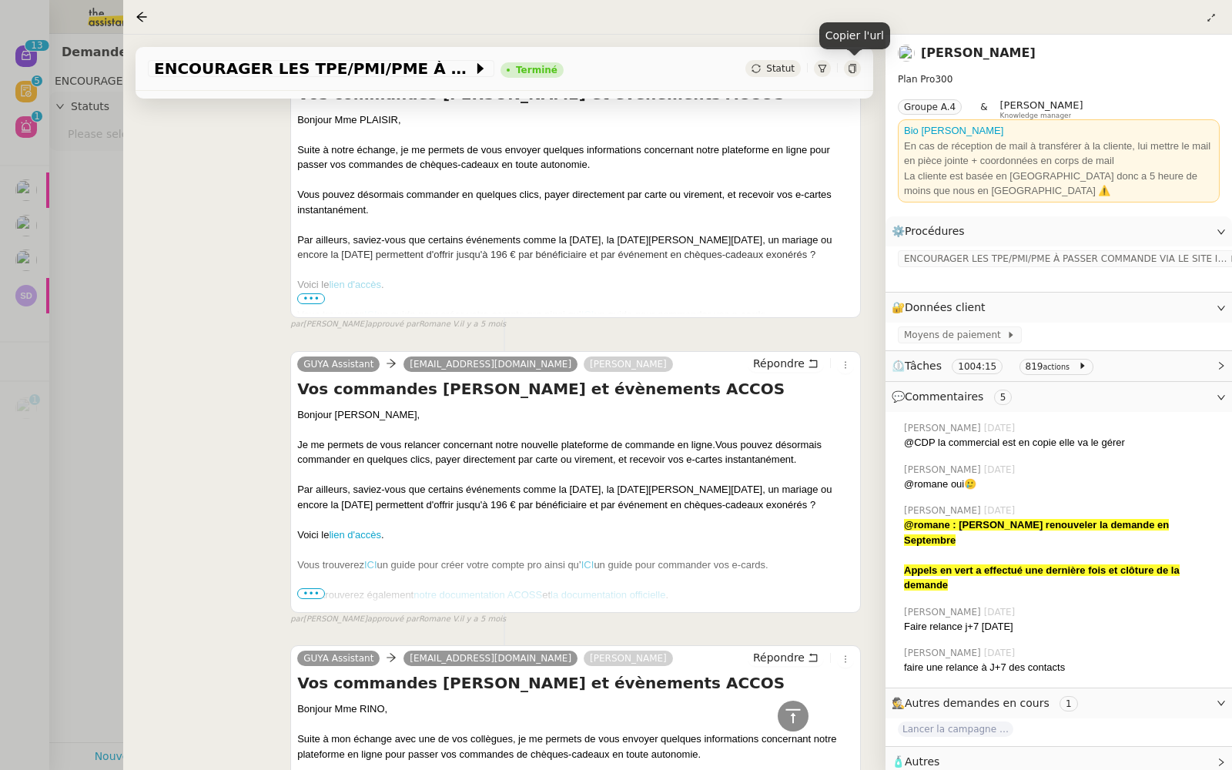
scroll to position [40307, 0]
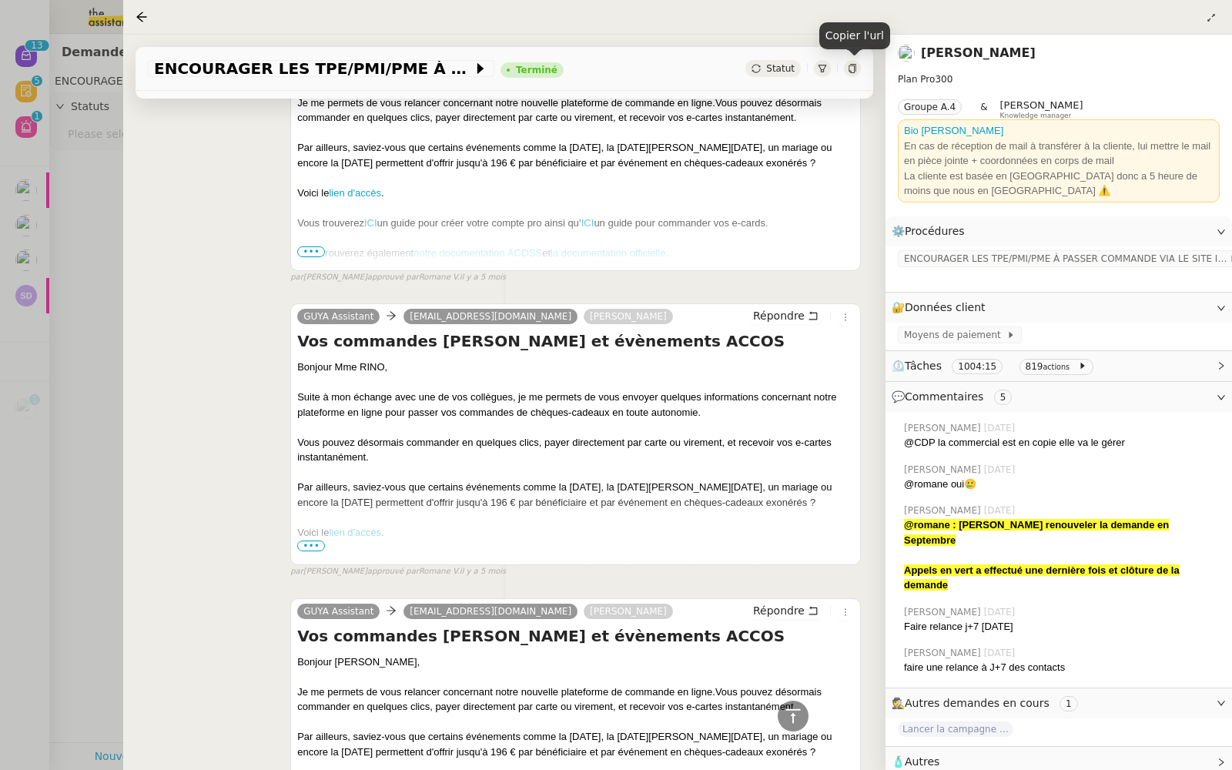
click at [851, 69] on icon at bounding box center [852, 68] width 9 height 9
click at [0, 363] on div at bounding box center [616, 385] width 1232 height 770
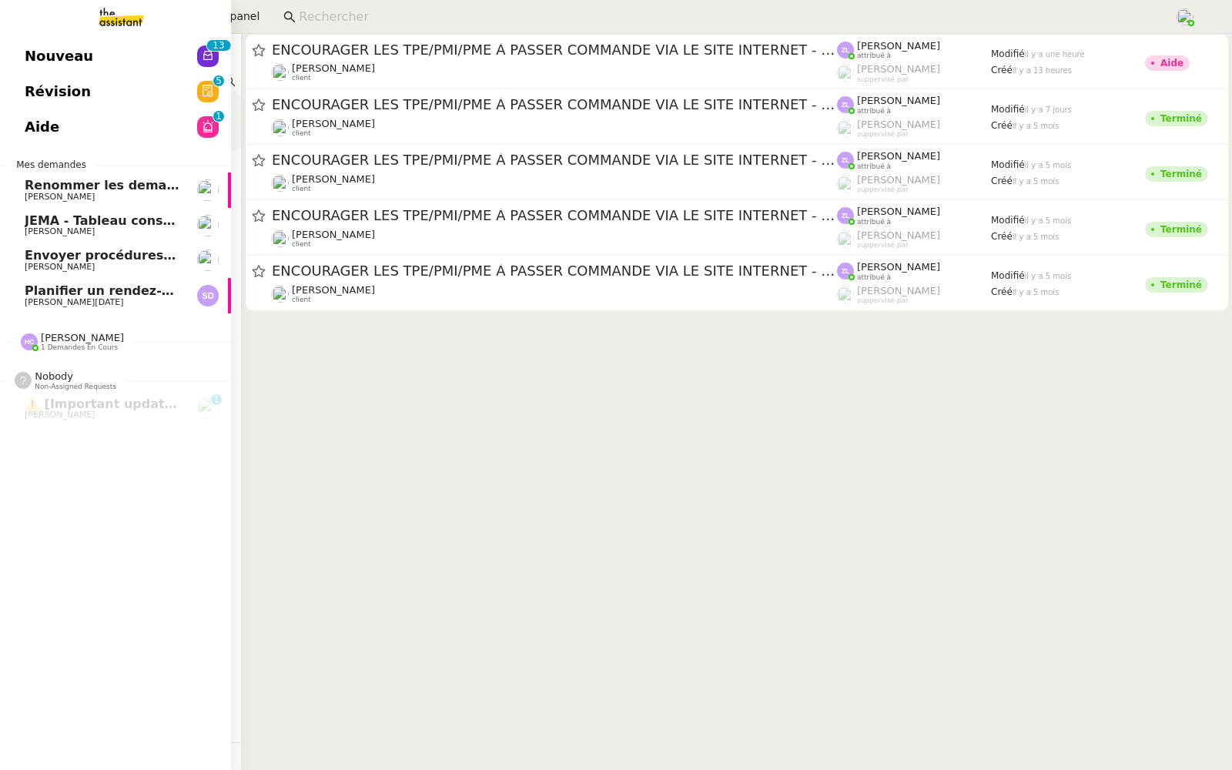
click at [20, 129] on link "Aide 0 1 2 3 4 5 6 7 8 9" at bounding box center [115, 126] width 231 height 35
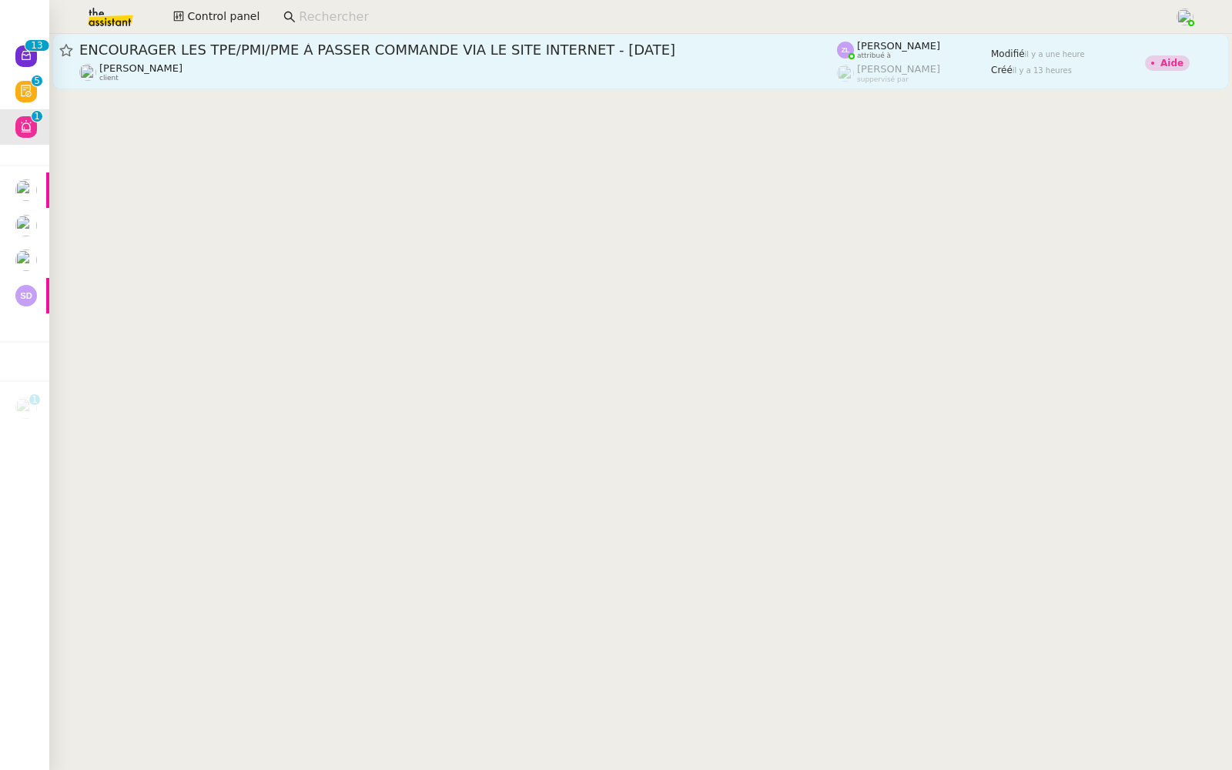
click at [296, 46] on span "ENCOURAGER LES TPE/PMI/PME À PASSER COMMANDE VIA LE SITE INTERNET - [DATE]" at bounding box center [458, 50] width 758 height 14
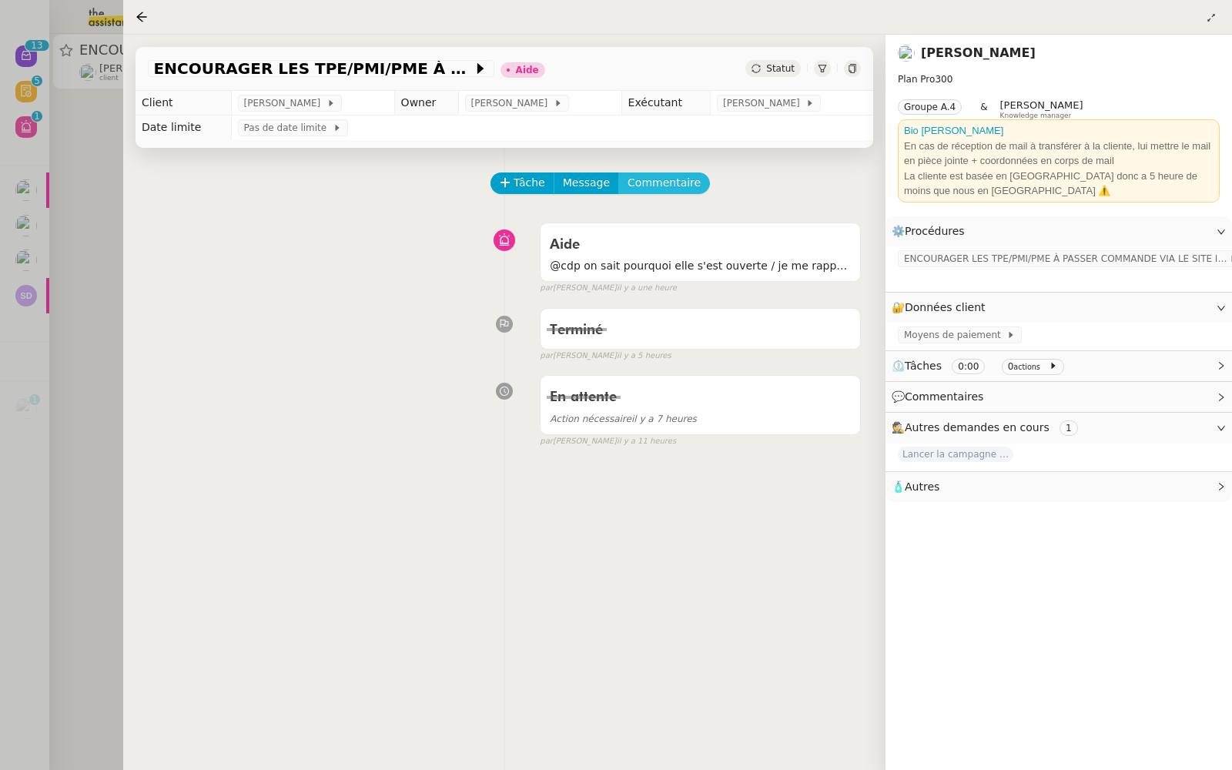
click at [645, 178] on span "Commentaire" at bounding box center [664, 183] width 73 height 18
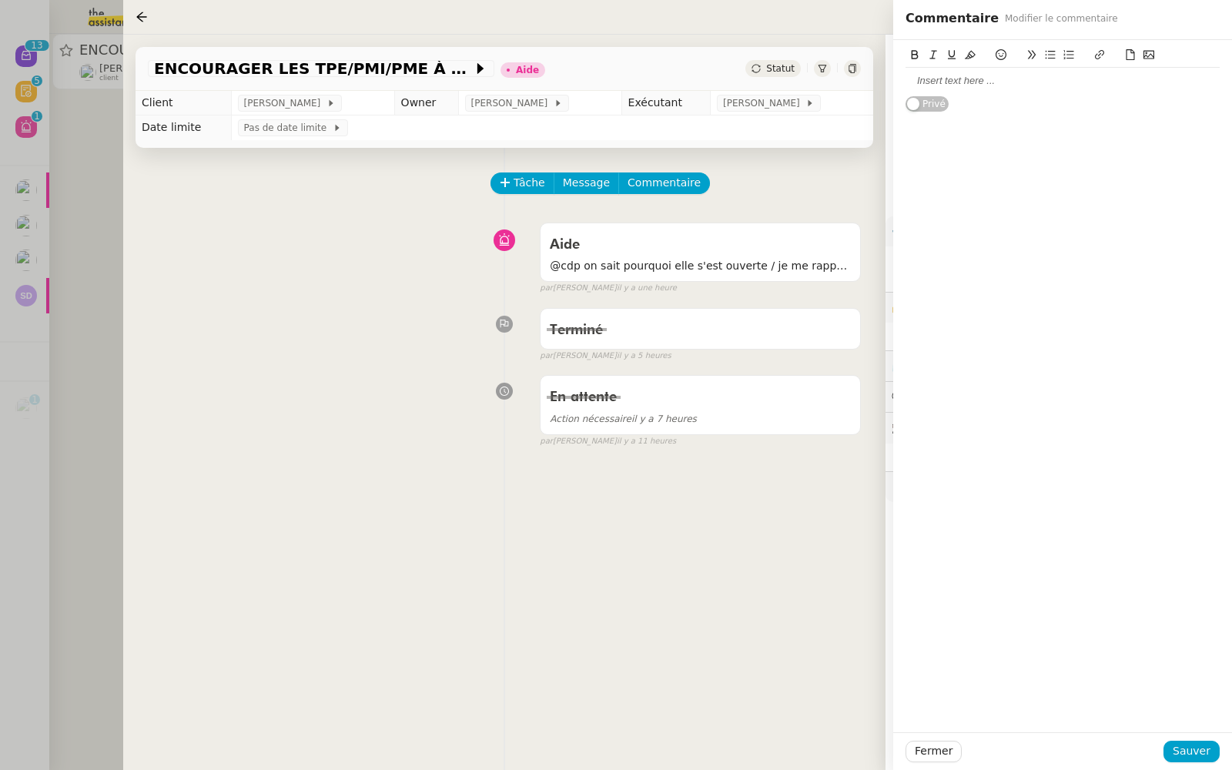
click at [948, 84] on div at bounding box center [1063, 81] width 314 height 14
click at [1147, 52] on icon at bounding box center [1148, 54] width 11 height 11
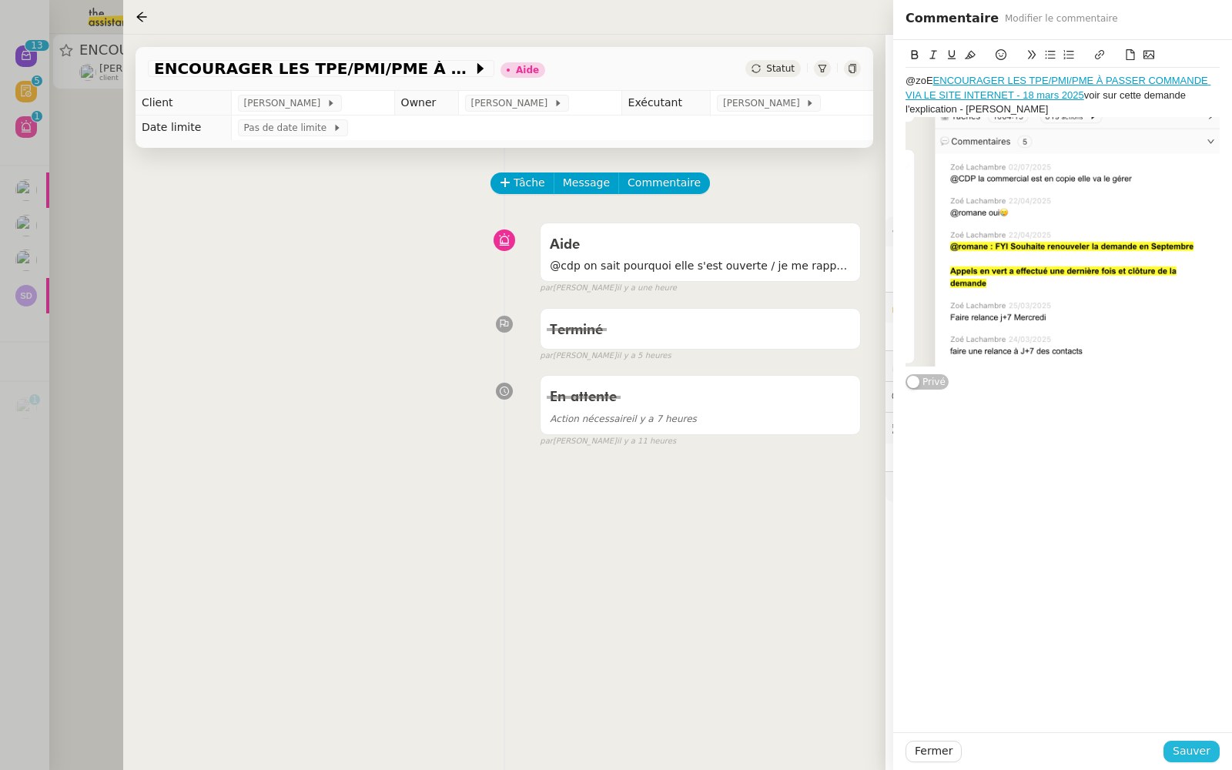
click at [1188, 752] on span "Sauver" at bounding box center [1192, 751] width 38 height 18
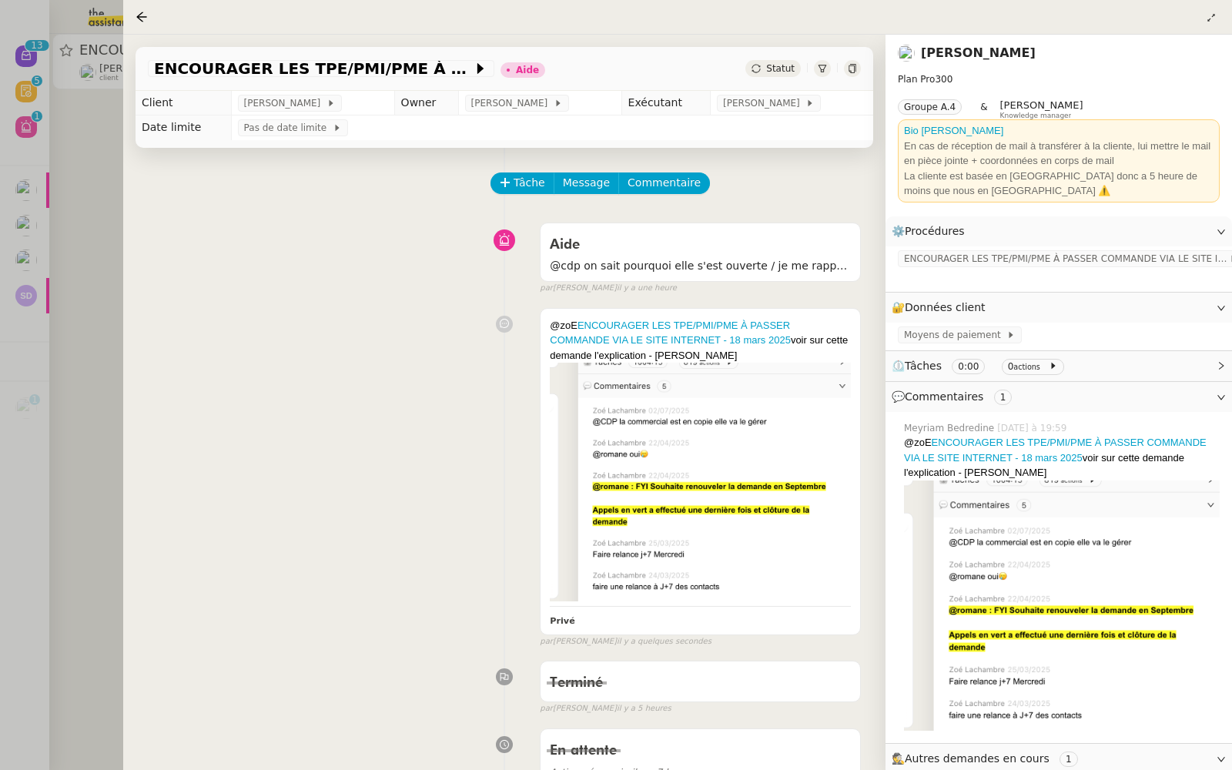
click at [0, 216] on div at bounding box center [616, 385] width 1232 height 770
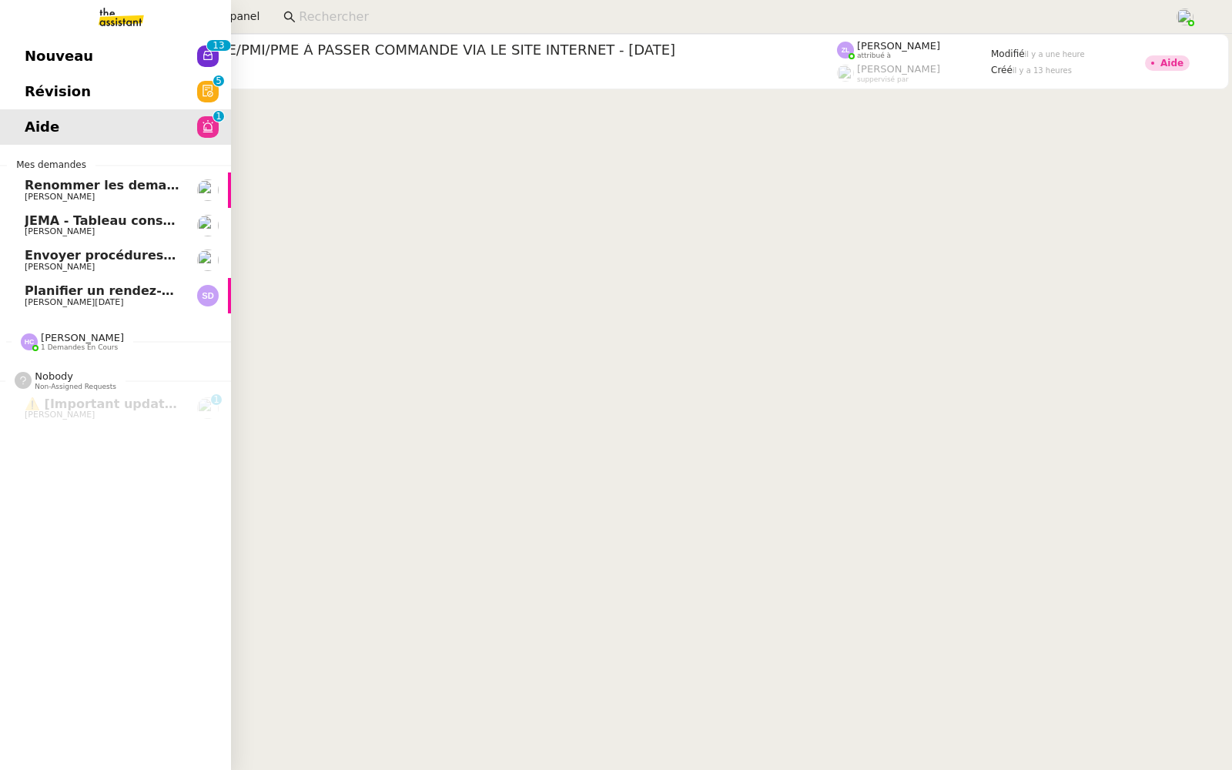
click at [33, 52] on span "Nouveau" at bounding box center [59, 56] width 69 height 23
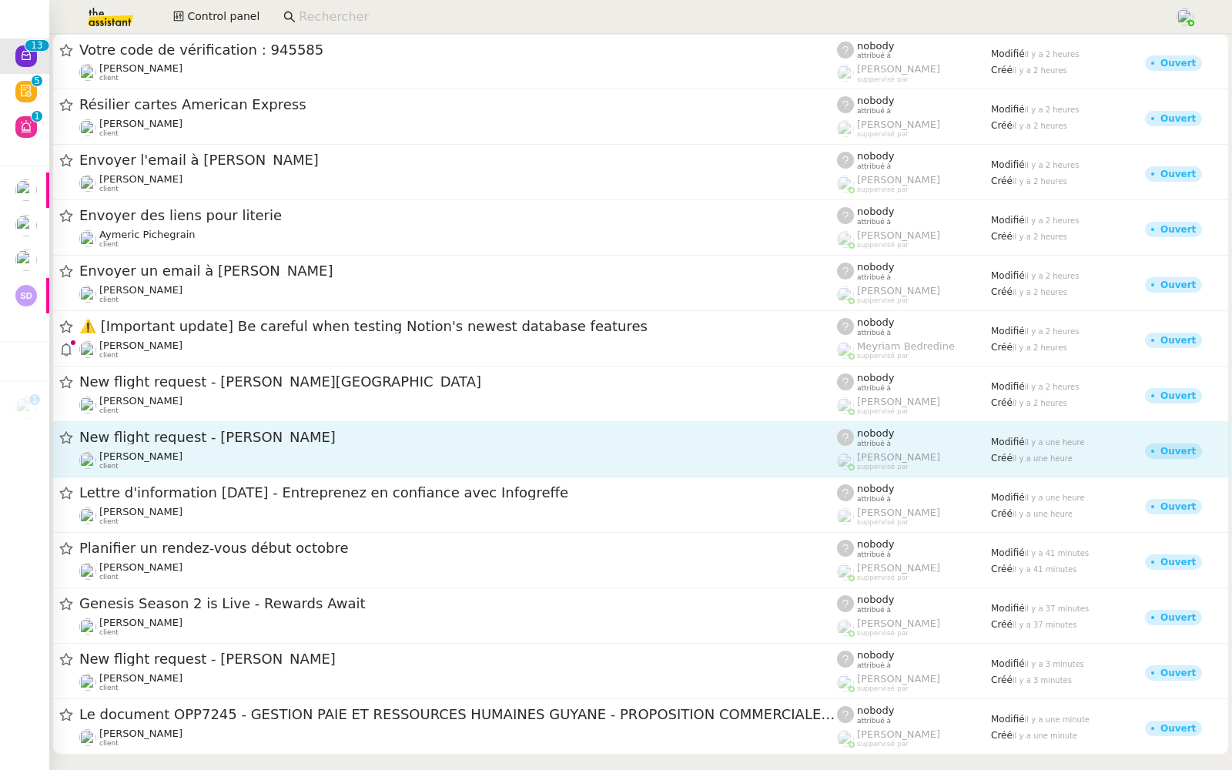
scroll to position [24, 0]
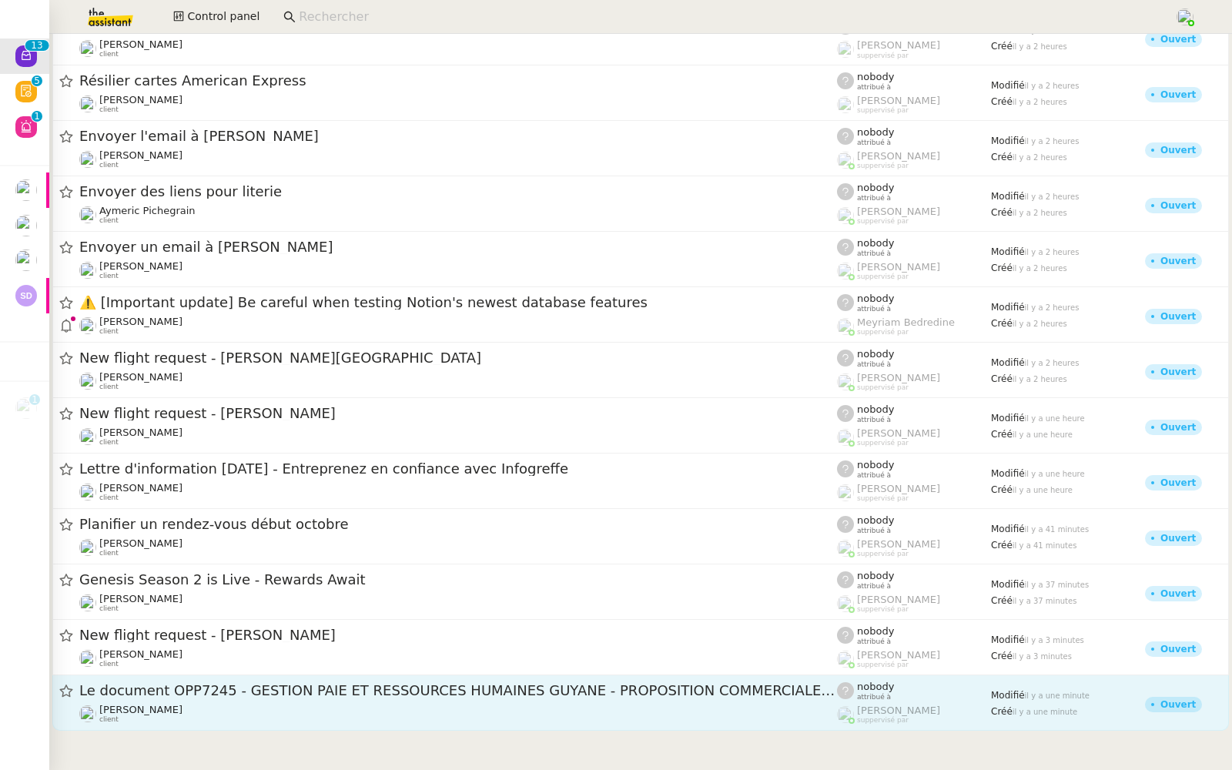
click at [177, 688] on span "Le document OPP7245 - GESTION PAIE ET RESSOURCES HUMAINES GUYANE - PROPOSITION …" at bounding box center [458, 691] width 758 height 14
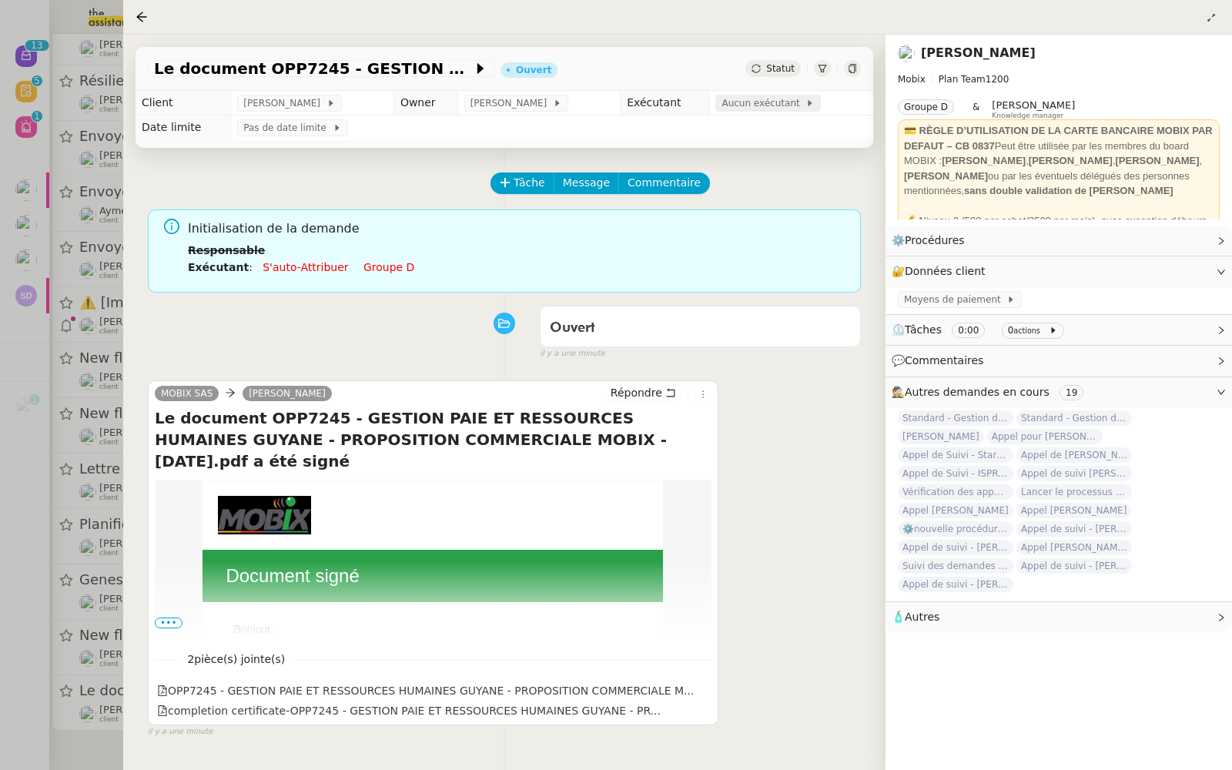
click at [758, 109] on span "Aucun exécutant" at bounding box center [764, 102] width 84 height 15
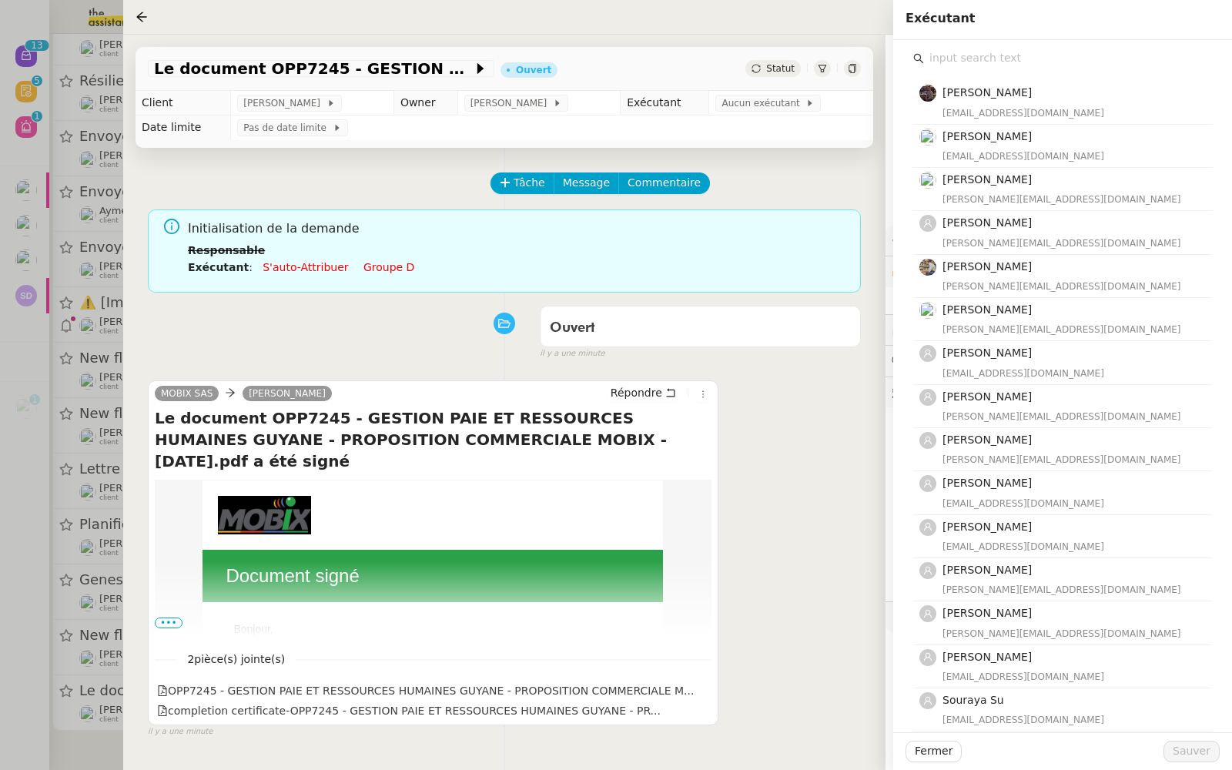
click at [965, 76] on div "[PERSON_NAME] [EMAIL_ADDRESS][DOMAIN_NAME] [PERSON_NAME] [EMAIL_ADDRESS][DOMAIN…" at bounding box center [1062, 508] width 299 height 879
click at [940, 57] on input "text" at bounding box center [1068, 58] width 288 height 21
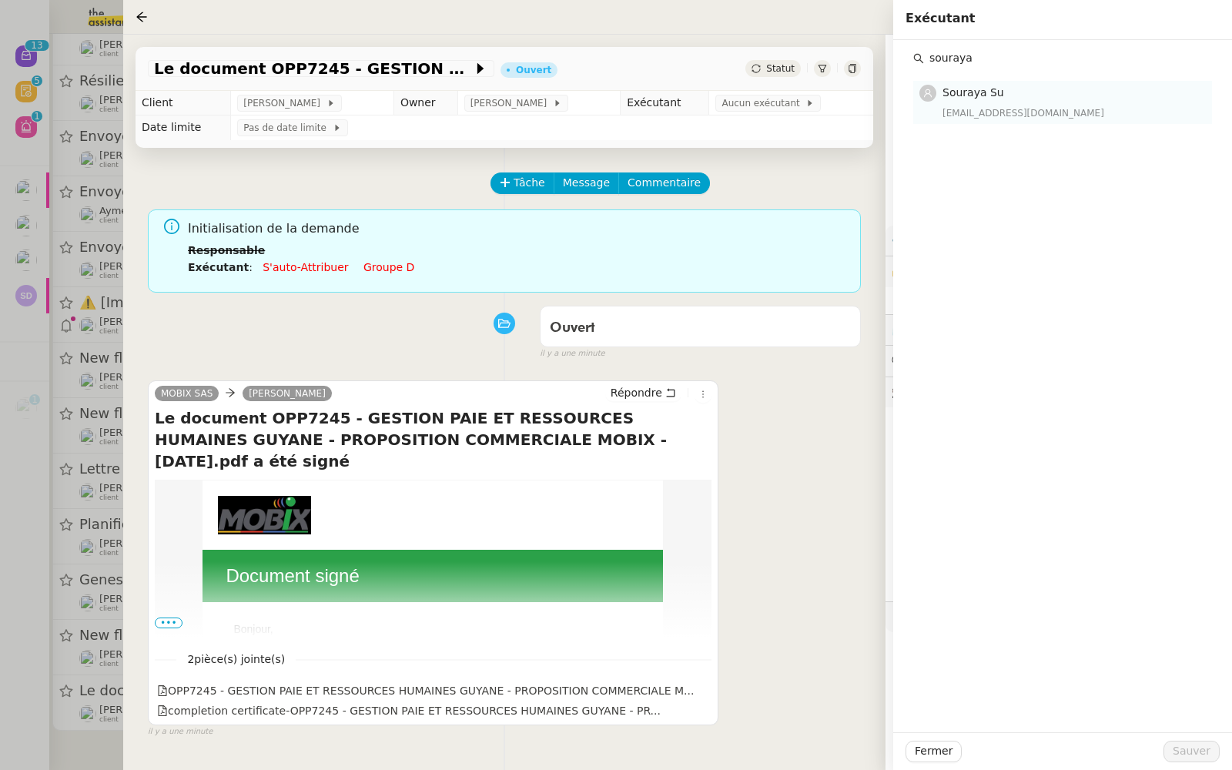
type input "souraya"
click at [956, 102] on h4 "Souraya Su" at bounding box center [1073, 93] width 260 height 18
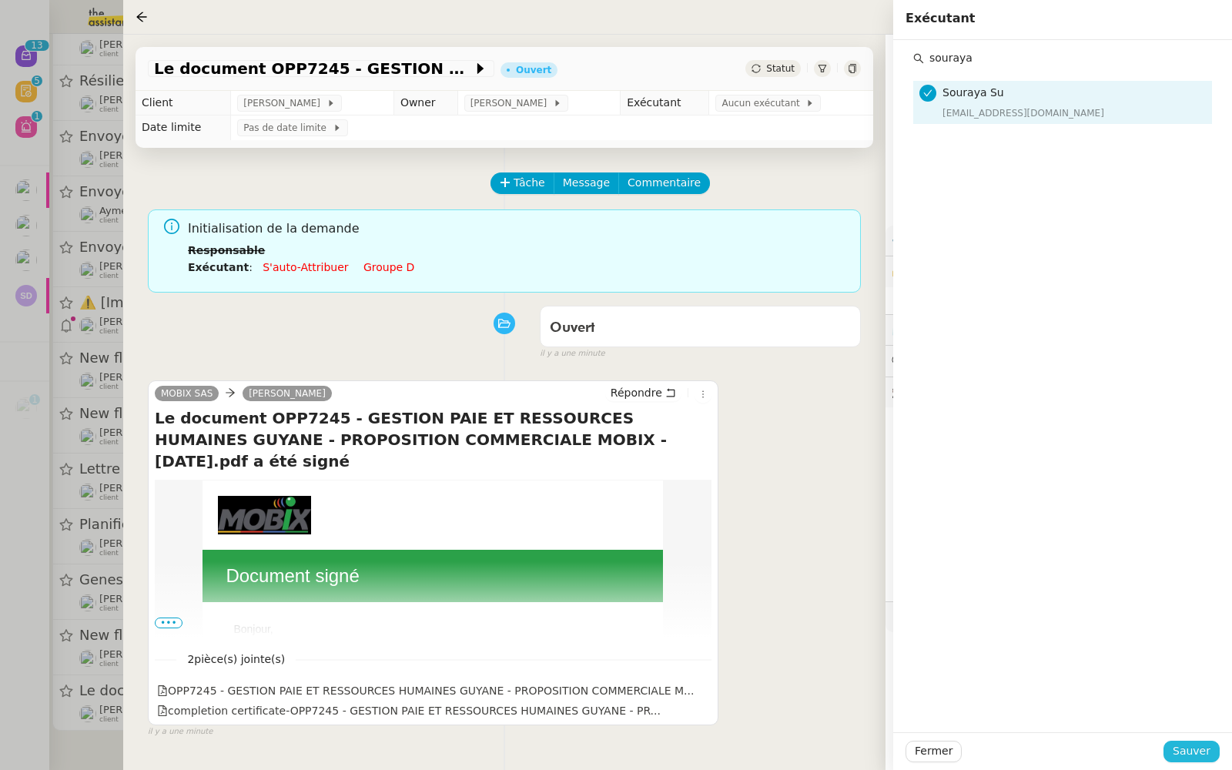
click at [1175, 754] on button "Sauver" at bounding box center [1192, 752] width 56 height 22
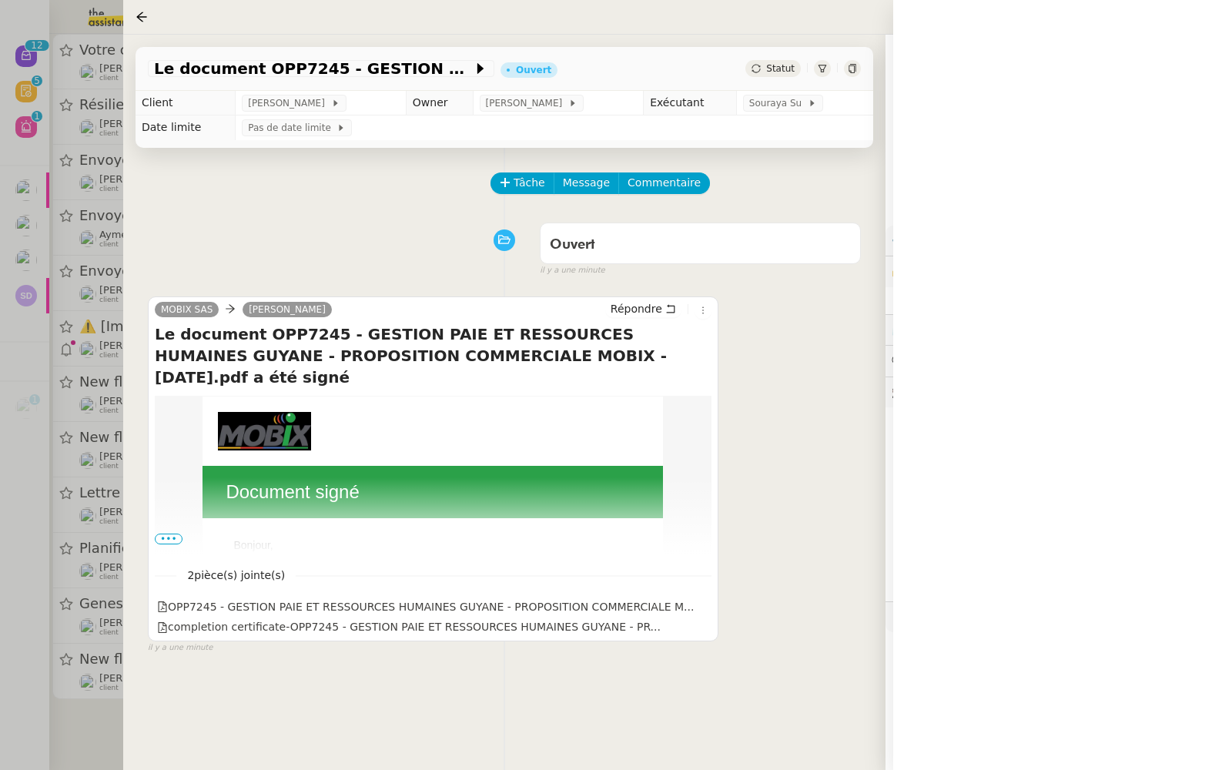
click at [12, 420] on div at bounding box center [616, 385] width 1232 height 770
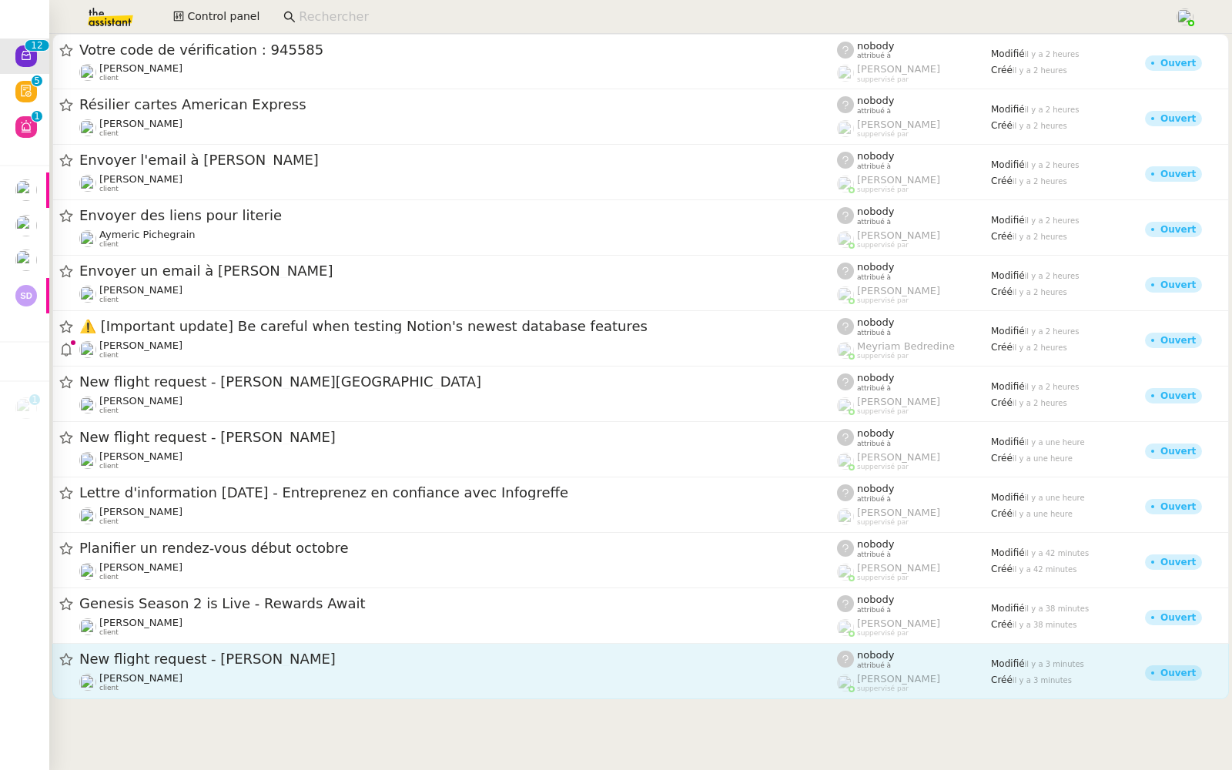
click at [233, 663] on span "New flight request - [PERSON_NAME]" at bounding box center [458, 659] width 758 height 14
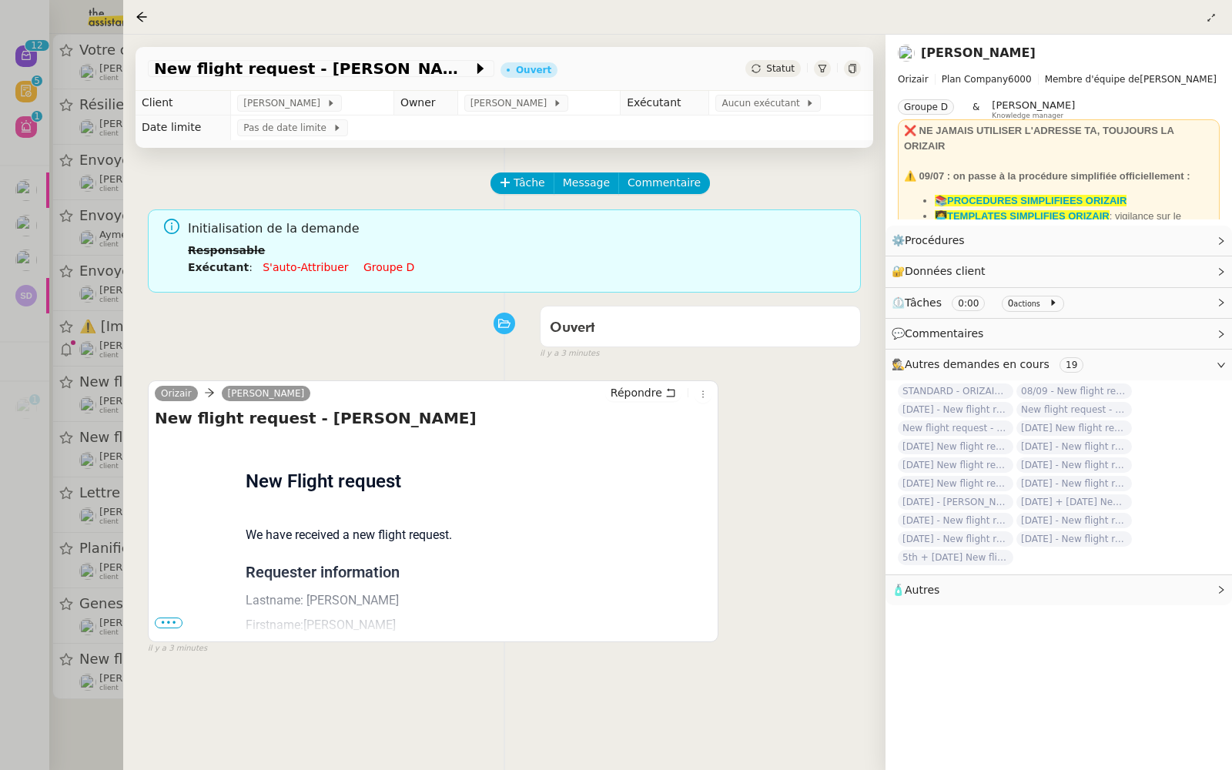
click at [159, 618] on span "•••" at bounding box center [169, 623] width 28 height 11
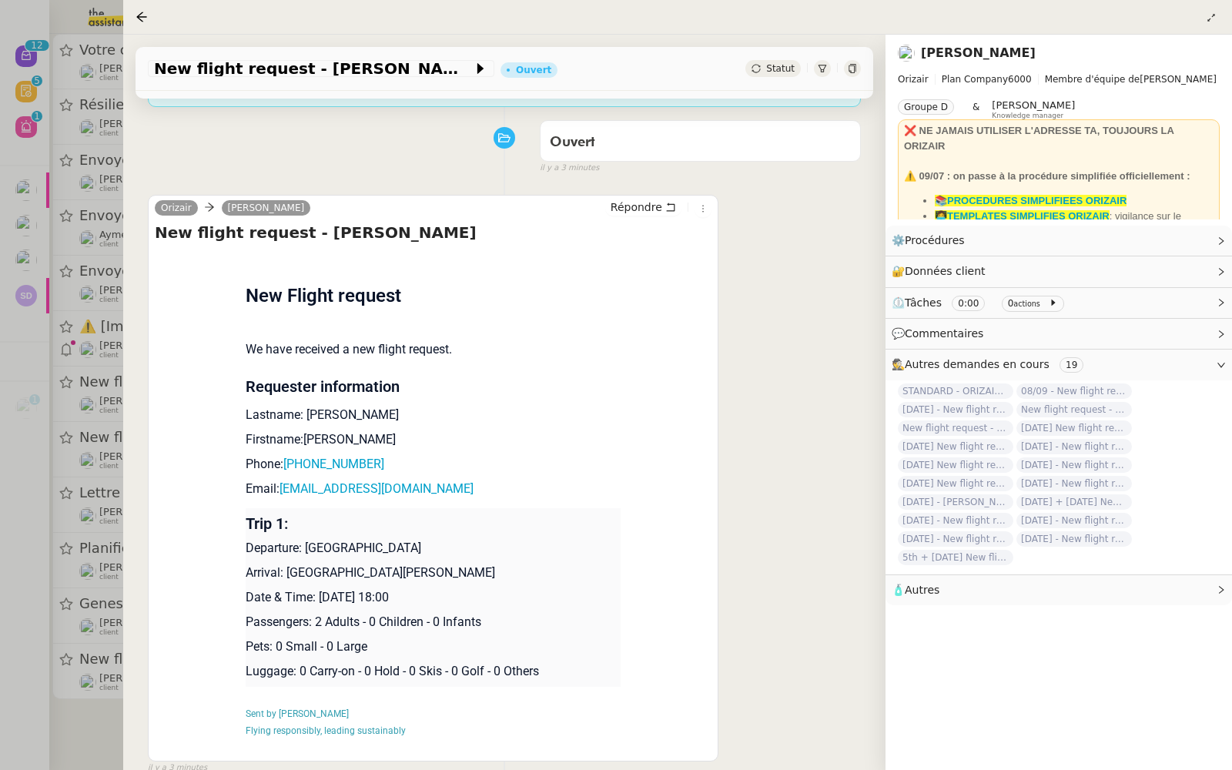
scroll to position [227, 0]
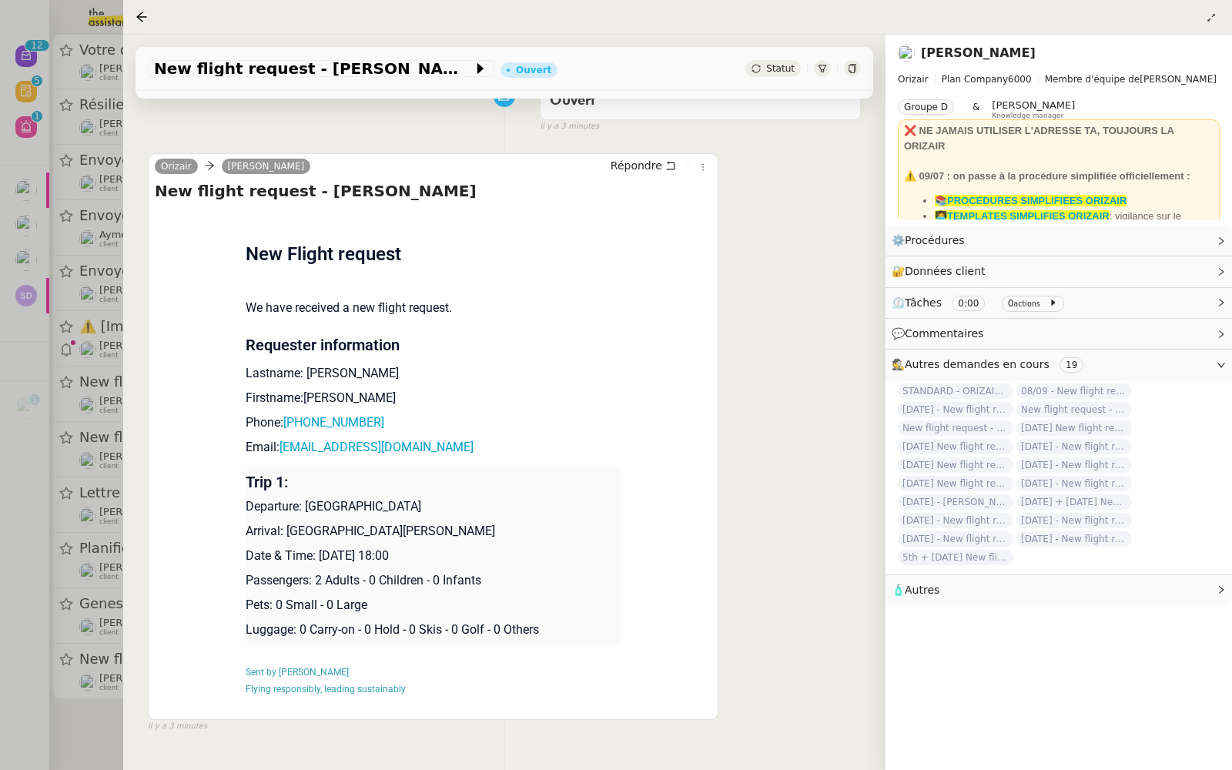
drag, startPoint x: 430, startPoint y: 554, endPoint x: 315, endPoint y: 548, distance: 114.9
click at [315, 548] on p "Date & Time: [DATE] 18:00" at bounding box center [434, 556] width 376 height 18
copy p "[DATE]"
click at [248, 75] on span "New flight request - [PERSON_NAME]" at bounding box center [313, 68] width 319 height 15
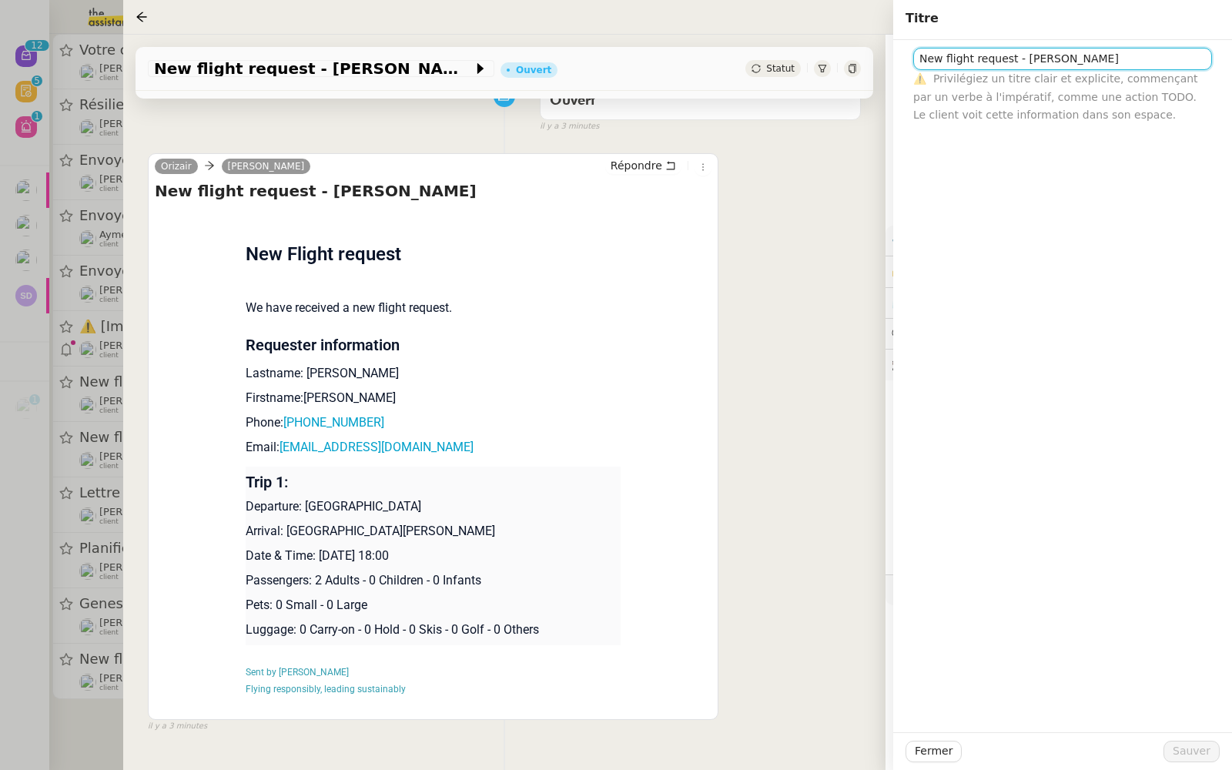
click at [919, 59] on input "New flight request - [PERSON_NAME]" at bounding box center [1062, 59] width 299 height 22
paste input "[DATE]"
type input "[DATE] - New flight request - [PERSON_NAME]"
click at [1185, 764] on div "Fermer Sauver" at bounding box center [1062, 751] width 339 height 38
click at [1194, 749] on span "Sauver" at bounding box center [1192, 751] width 38 height 18
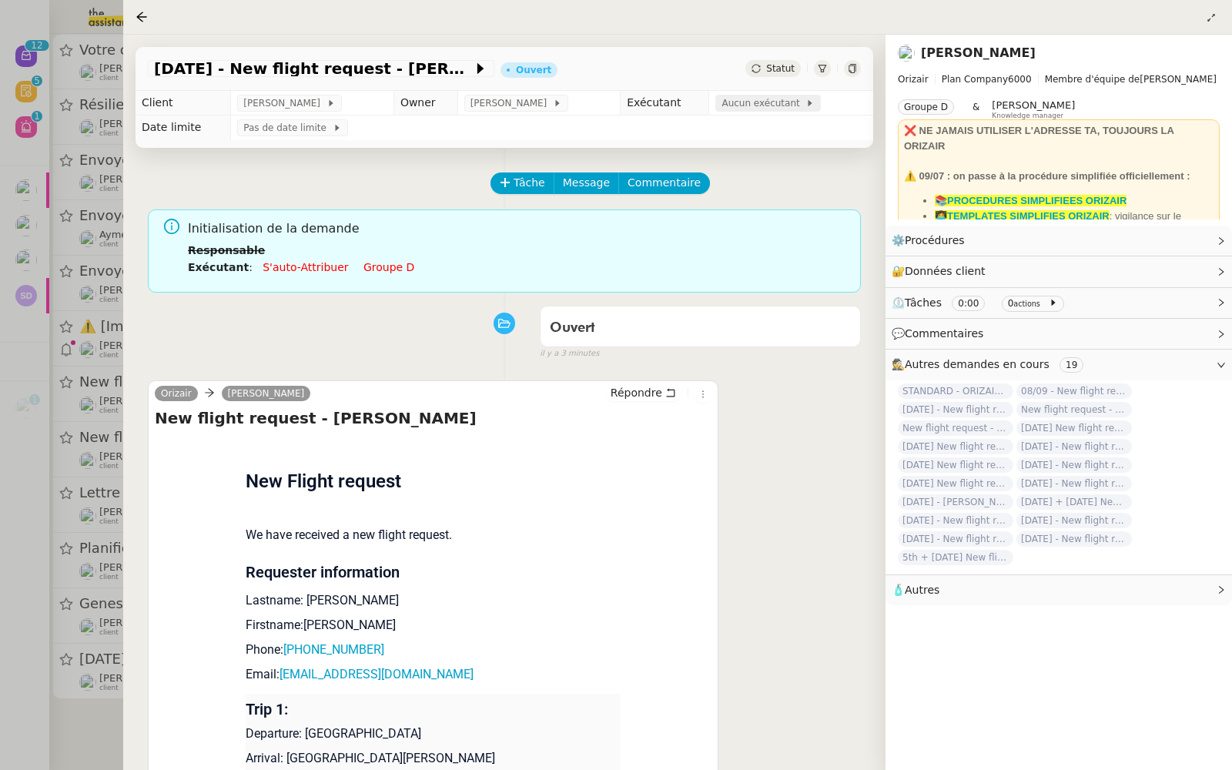
click at [728, 105] on span "Aucun exécutant" at bounding box center [764, 102] width 84 height 15
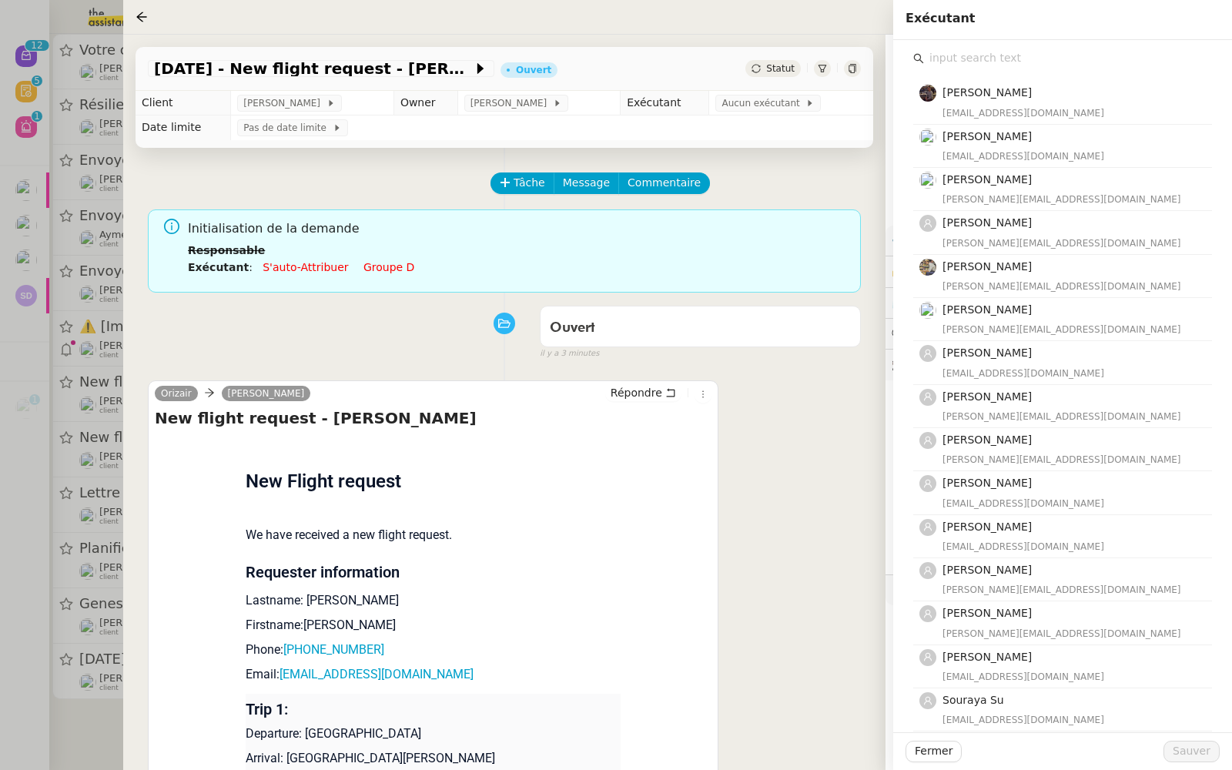
click at [964, 55] on input "text" at bounding box center [1068, 58] width 288 height 21
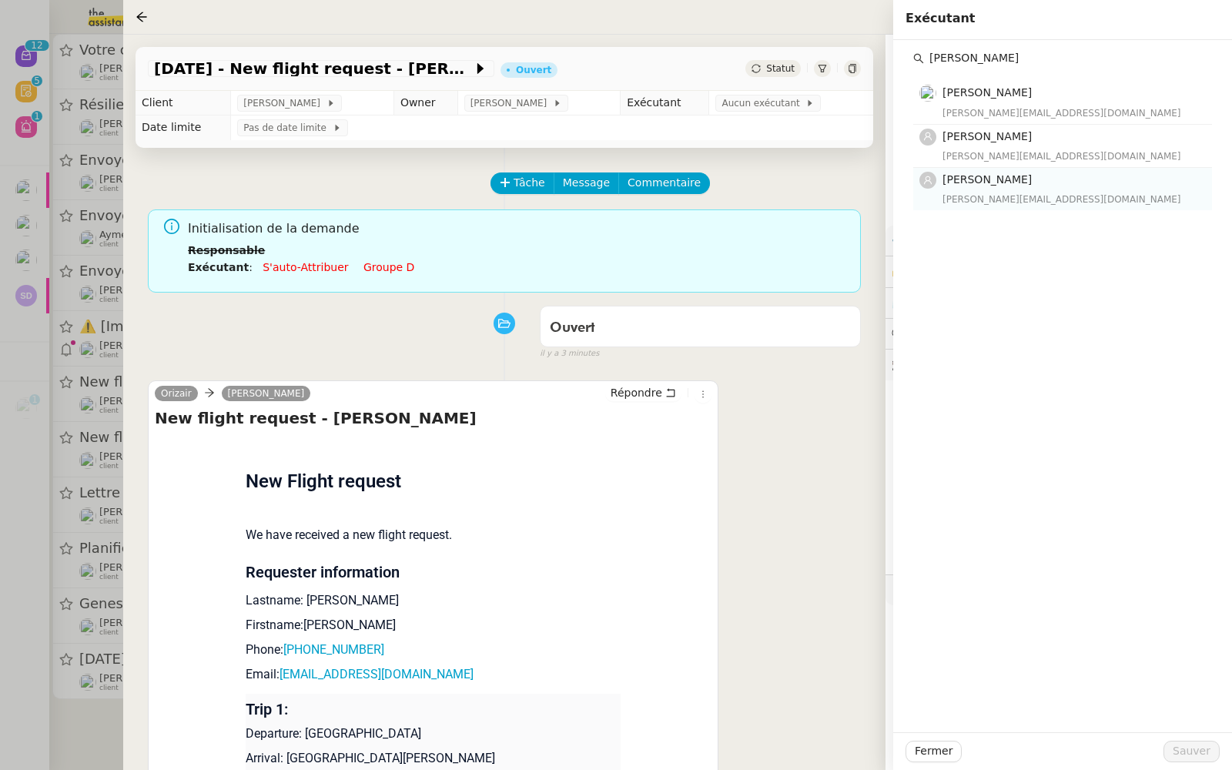
type input "[PERSON_NAME]"
click at [991, 193] on div "[PERSON_NAME][EMAIL_ADDRESS][DOMAIN_NAME]" at bounding box center [1073, 199] width 260 height 15
click at [1170, 747] on button "Sauver" at bounding box center [1192, 752] width 56 height 22
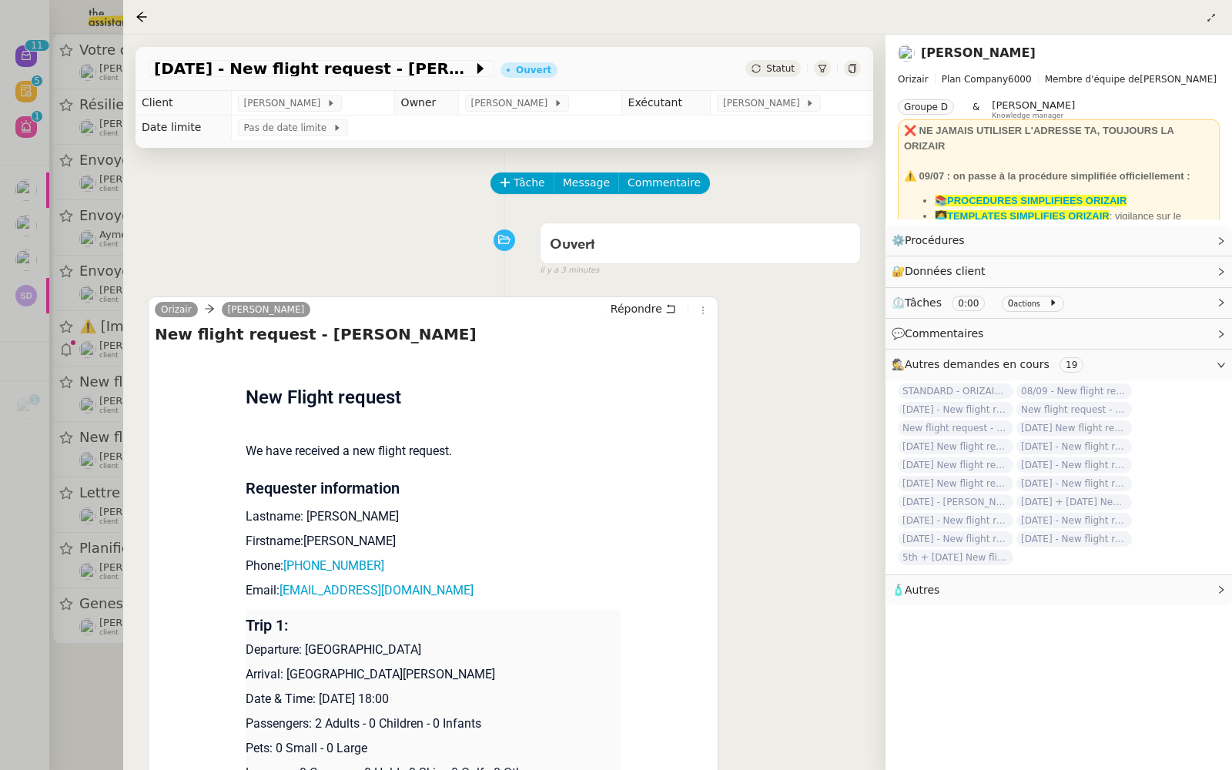
drag, startPoint x: 76, startPoint y: 207, endPoint x: 223, endPoint y: 19, distance: 238.1
click at [73, 207] on div at bounding box center [616, 385] width 1232 height 770
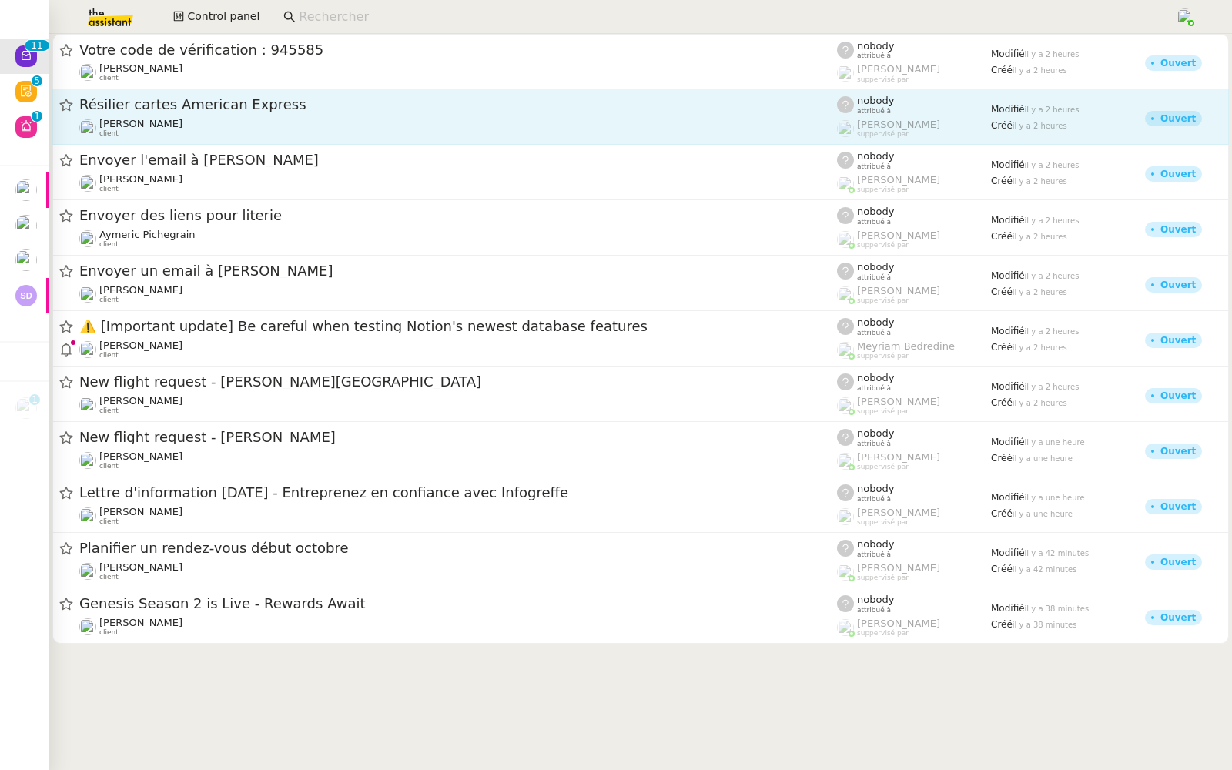
click at [236, 117] on div "Résilier cartes American Express [PERSON_NAME] client" at bounding box center [458, 116] width 758 height 42
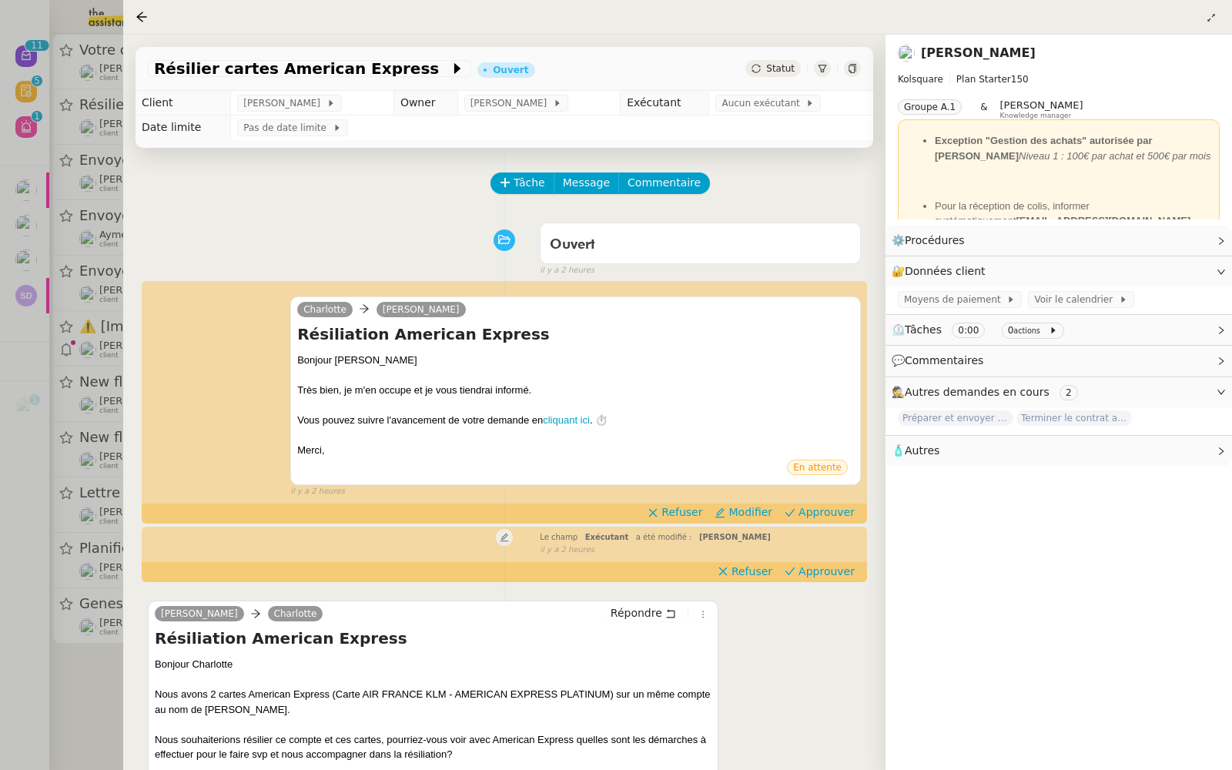
click at [45, 310] on div at bounding box center [616, 385] width 1232 height 770
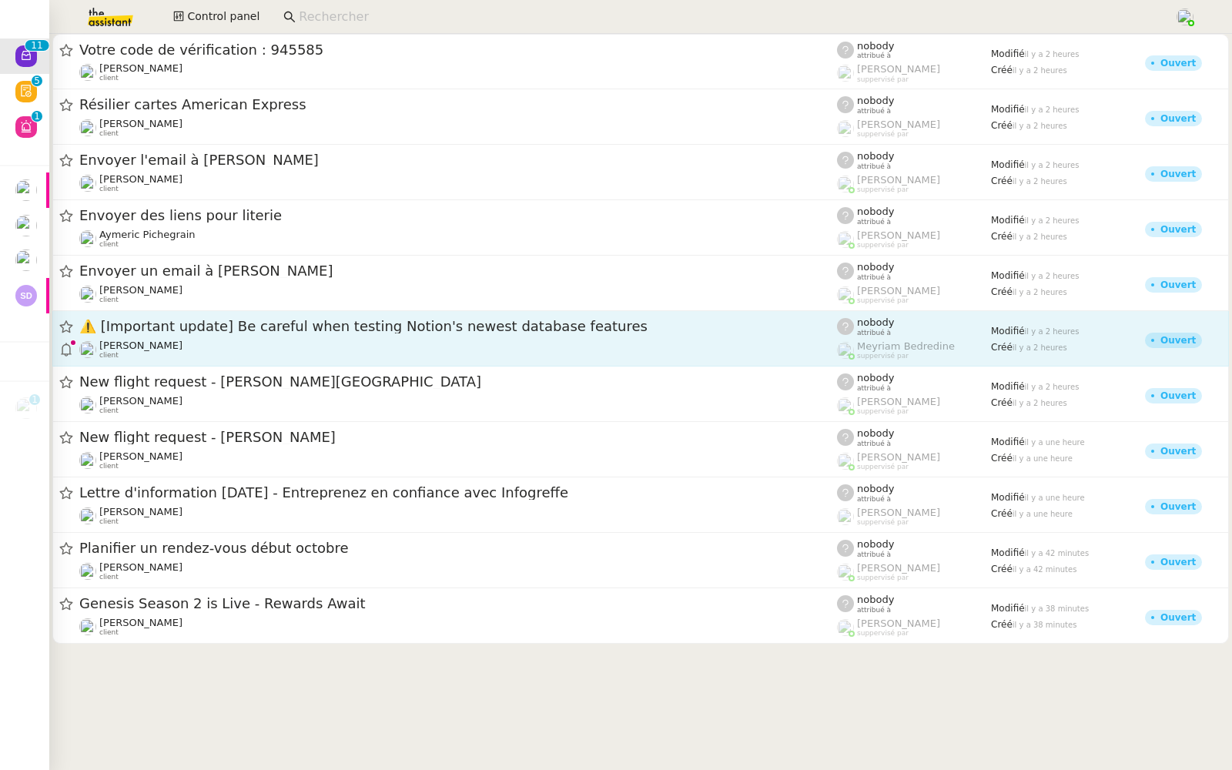
click at [282, 336] on div "⚠️ [Important update] Be careful when testing Notion's newest database features…" at bounding box center [458, 338] width 758 height 42
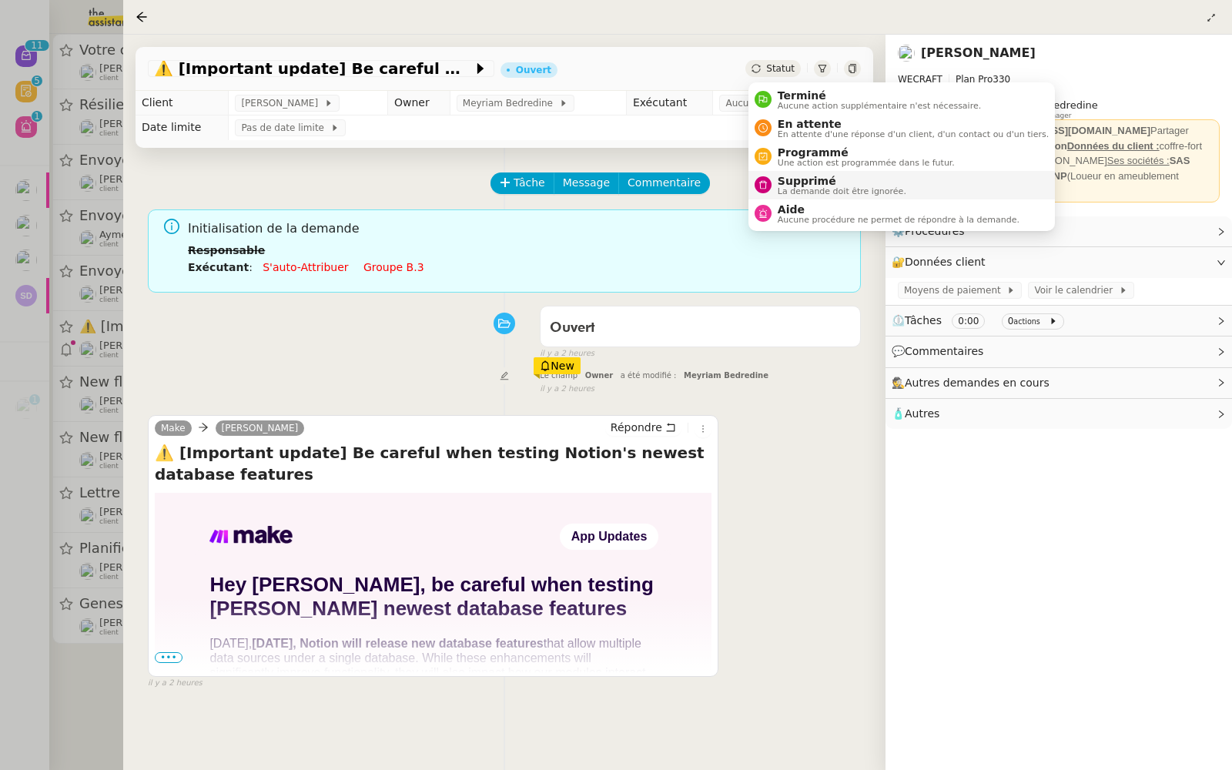
click at [772, 182] on div "Supprimé La demande doit être ignorée." at bounding box center [839, 185] width 135 height 21
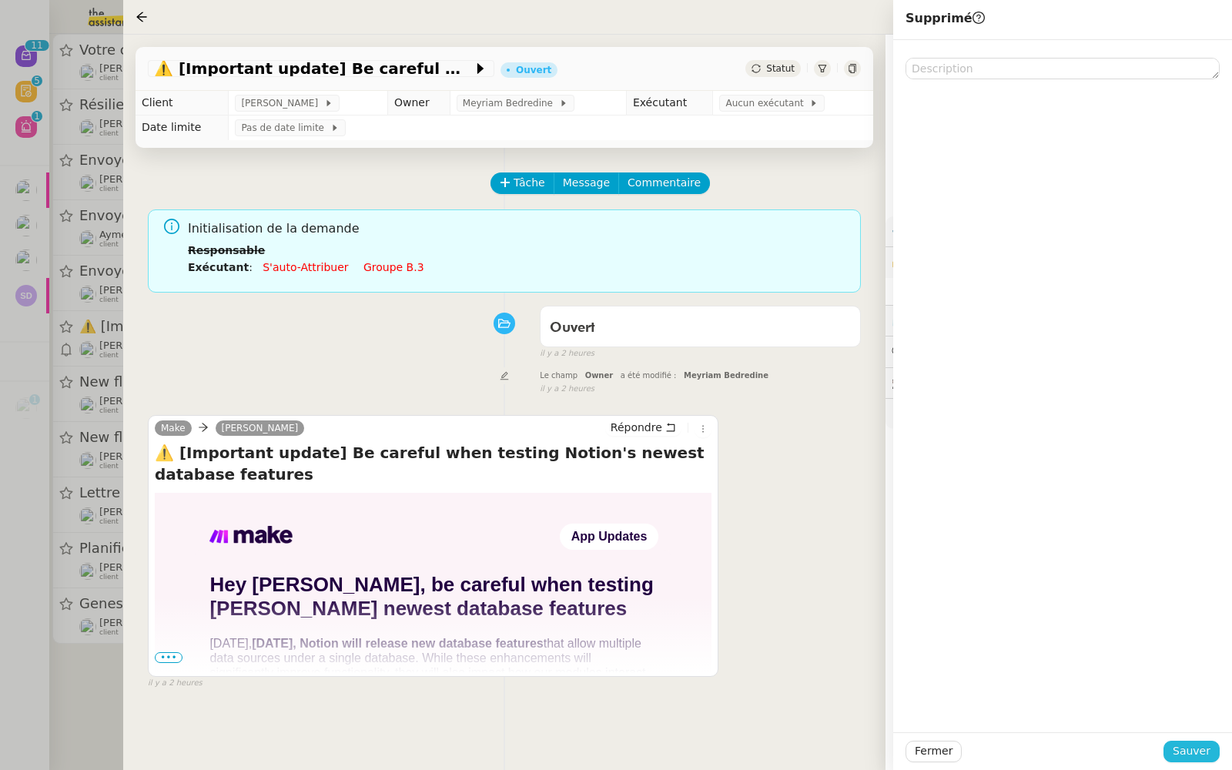
click at [1177, 750] on span "Sauver" at bounding box center [1192, 751] width 38 height 18
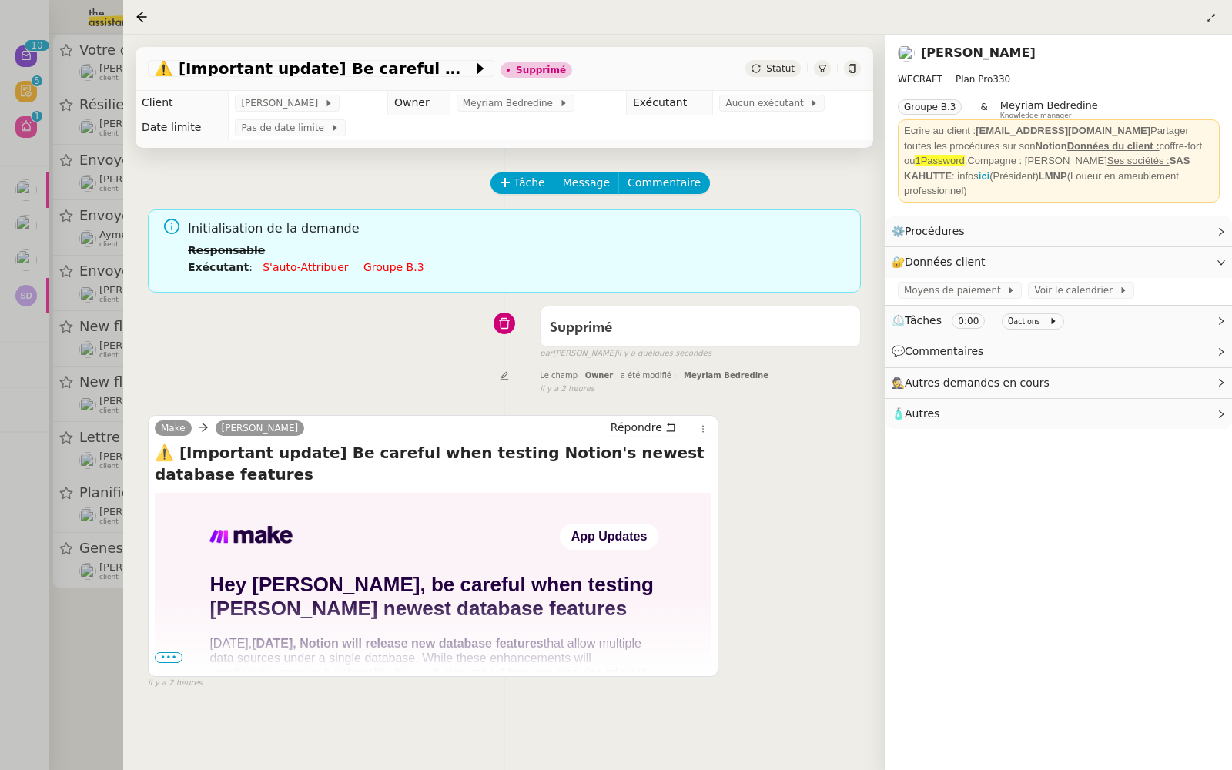
click at [21, 287] on div at bounding box center [616, 385] width 1232 height 770
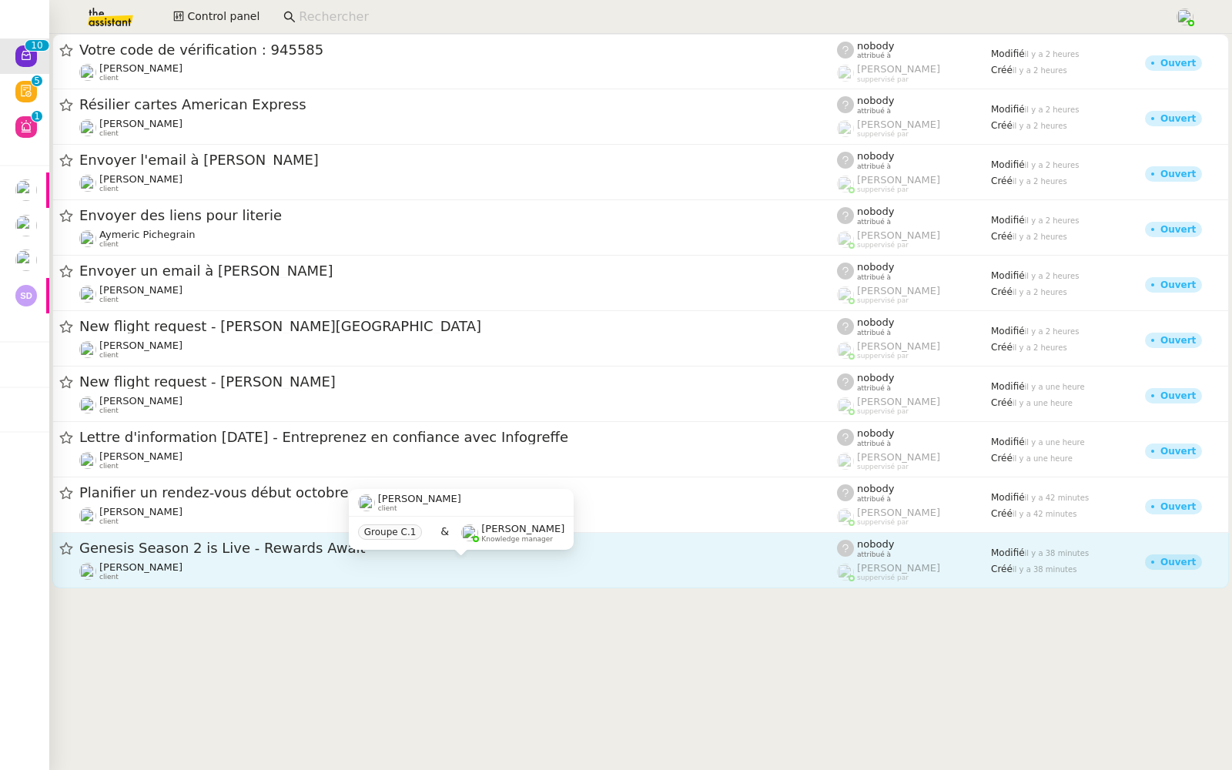
click at [194, 557] on div "Genesis Season 2 is Live - Rewards Await" at bounding box center [458, 548] width 758 height 19
